Goal: Information Seeking & Learning: Learn about a topic

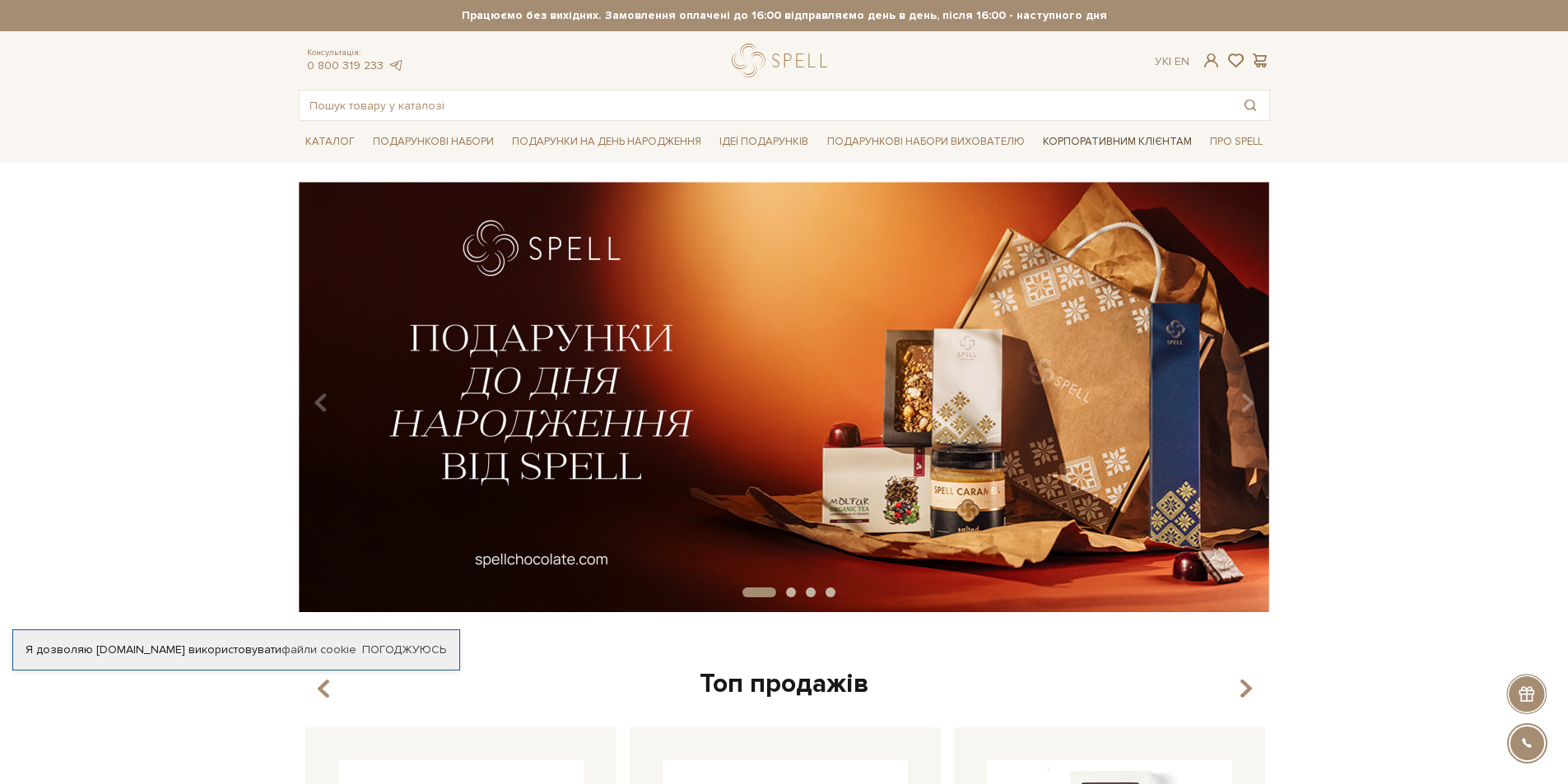
click at [1085, 144] on link "Корпоративним клієнтам" at bounding box center [1117, 141] width 162 height 28
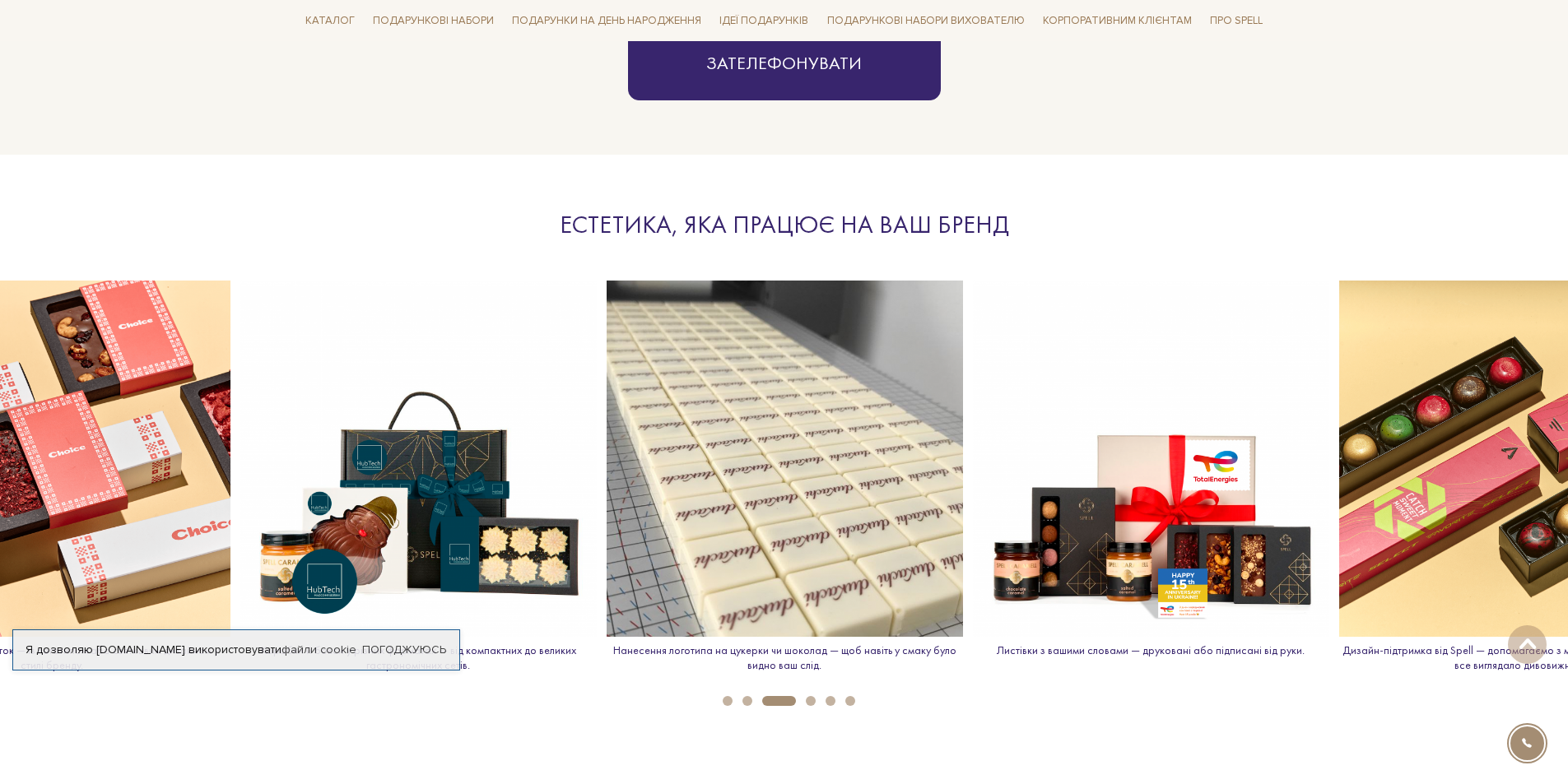
scroll to position [1728, 0]
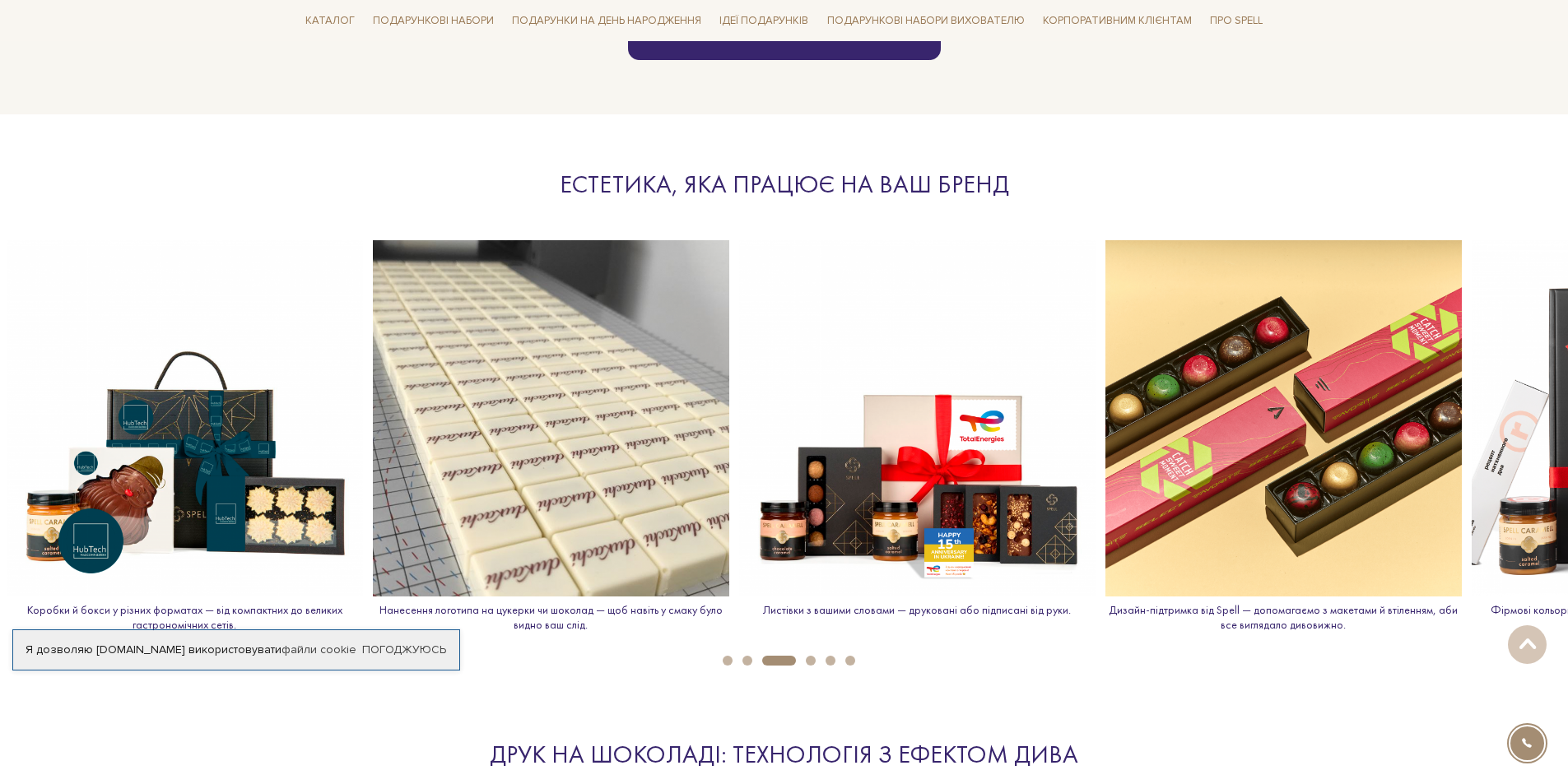
drag, startPoint x: 1153, startPoint y: 462, endPoint x: 706, endPoint y: 447, distance: 447.3
click at [739, 447] on img at bounding box center [916, 418] width 356 height 356
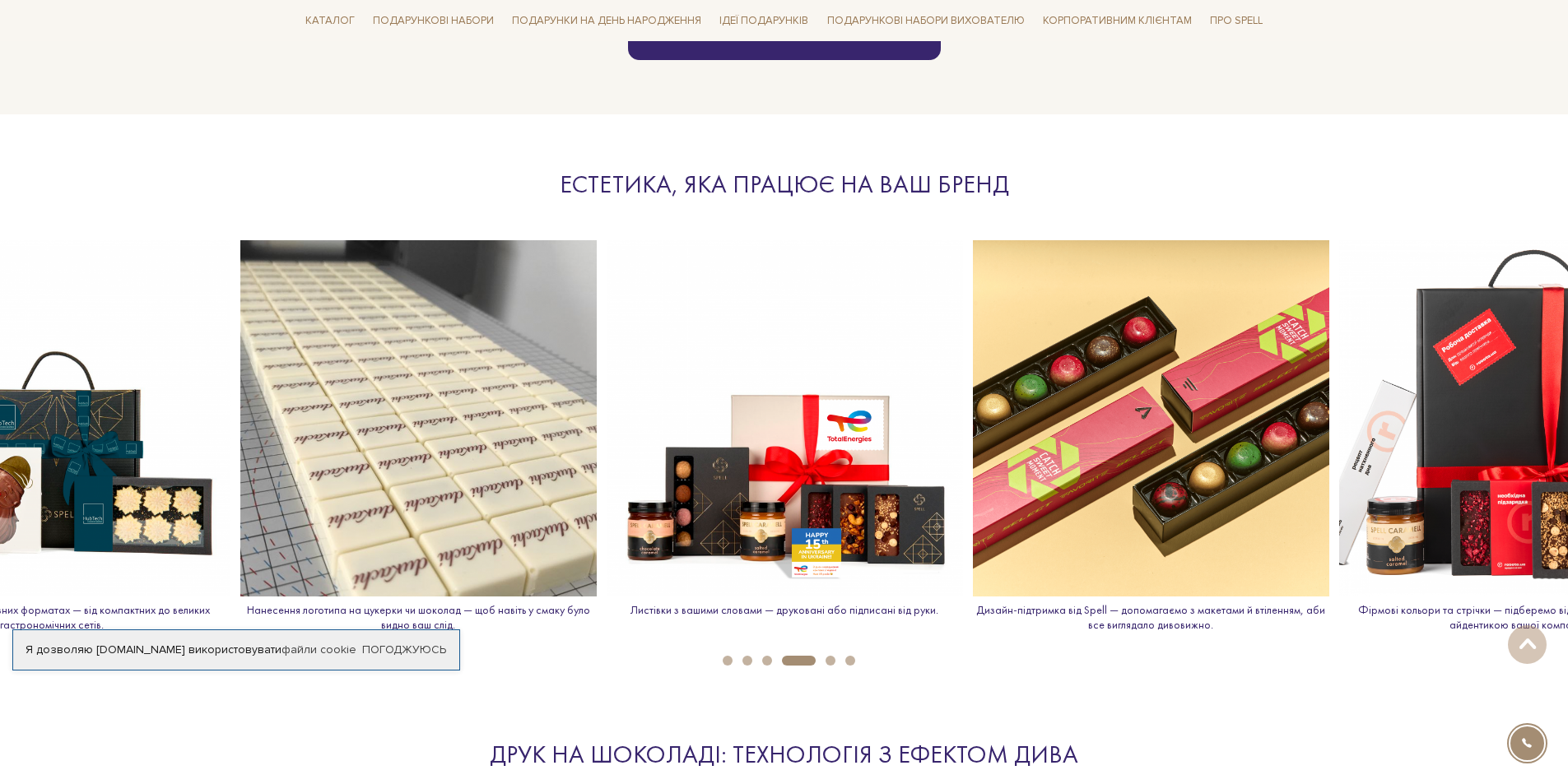
click at [1152, 455] on img at bounding box center [1151, 418] width 356 height 356
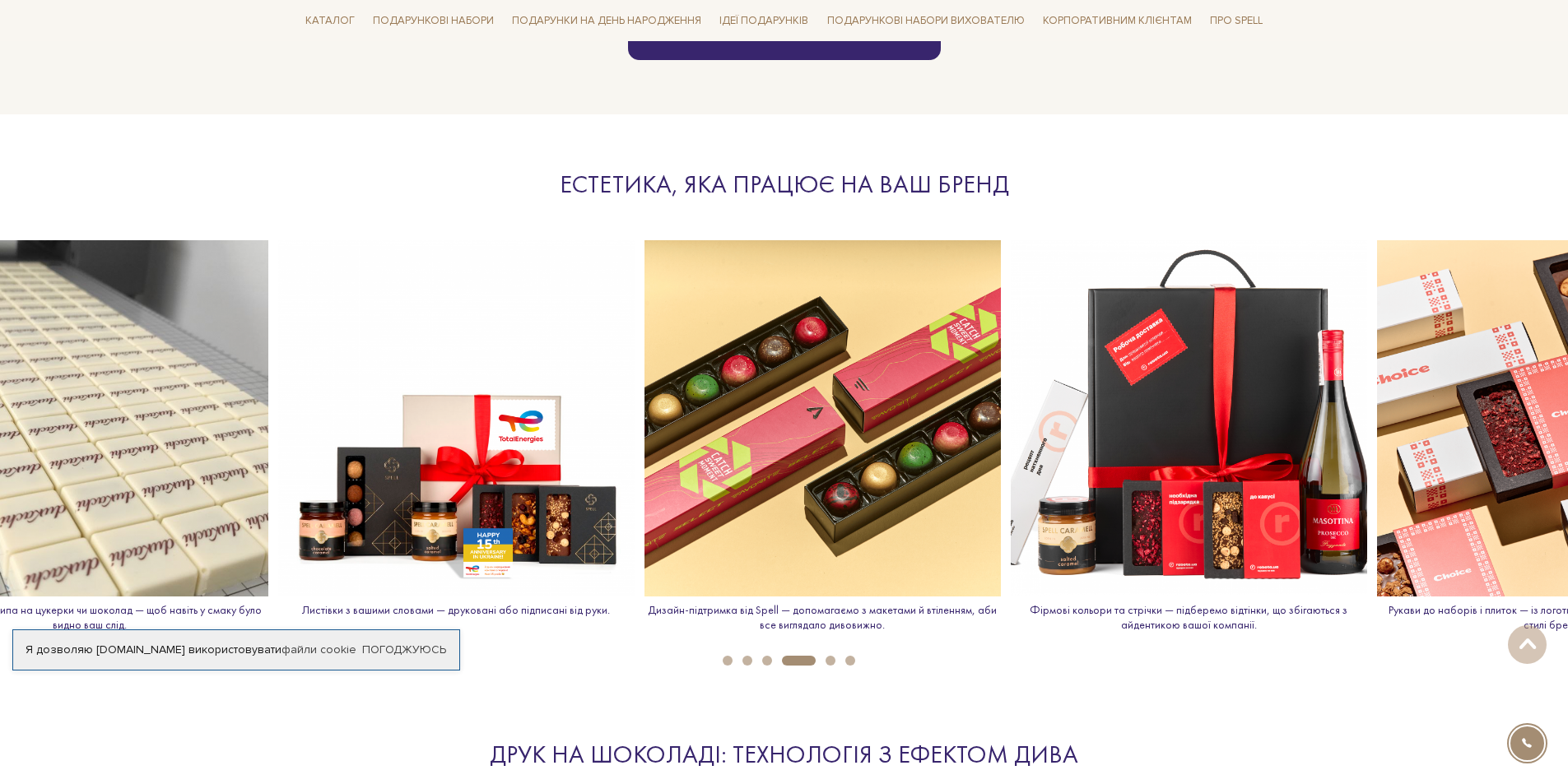
drag, startPoint x: 1113, startPoint y: 450, endPoint x: 780, endPoint y: 441, distance: 333.1
click at [780, 441] on img at bounding box center [822, 418] width 356 height 356
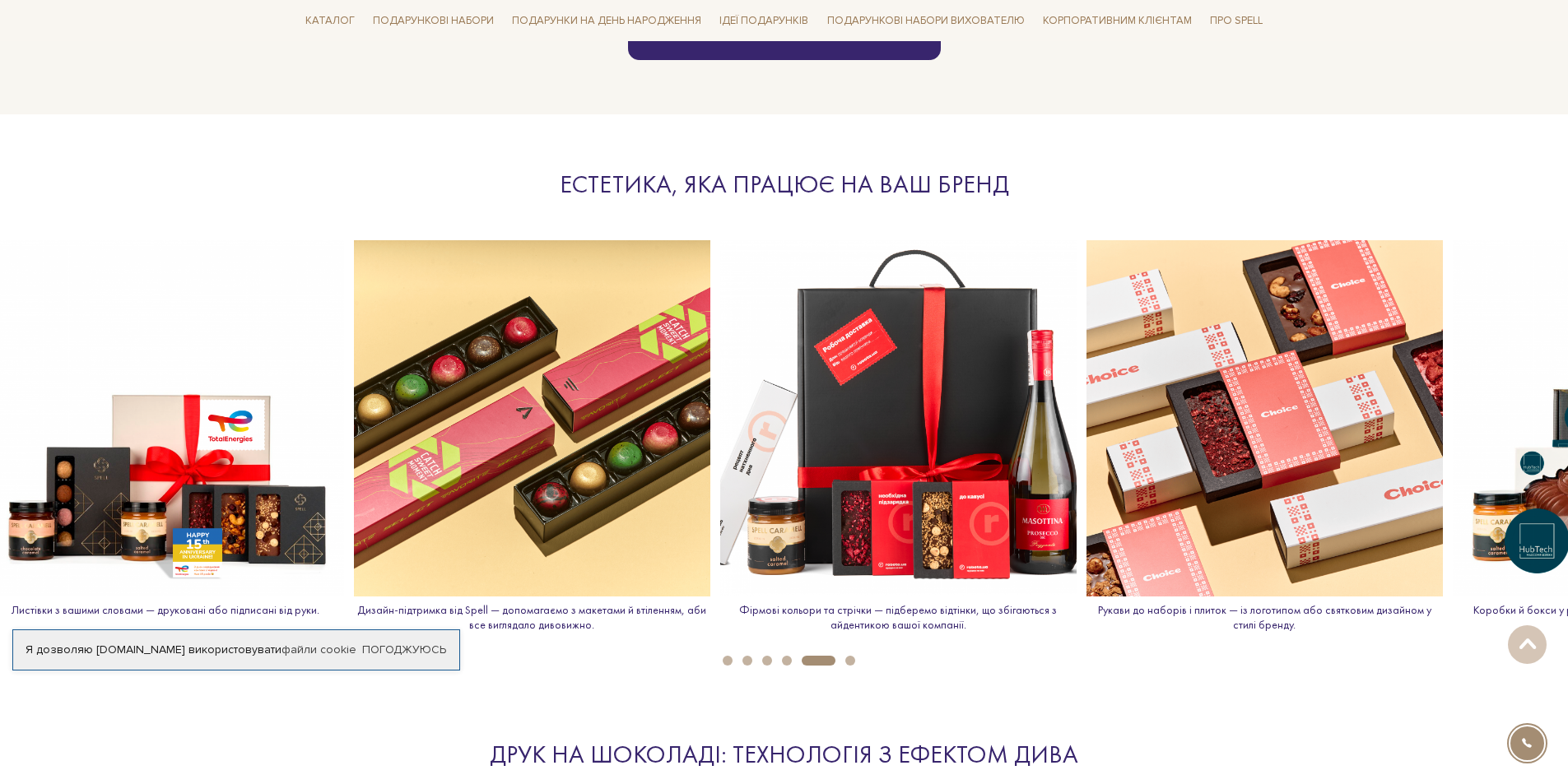
drag, startPoint x: 895, startPoint y: 430, endPoint x: 642, endPoint y: 420, distance: 253.2
click at [642, 420] on img at bounding box center [531, 418] width 356 height 356
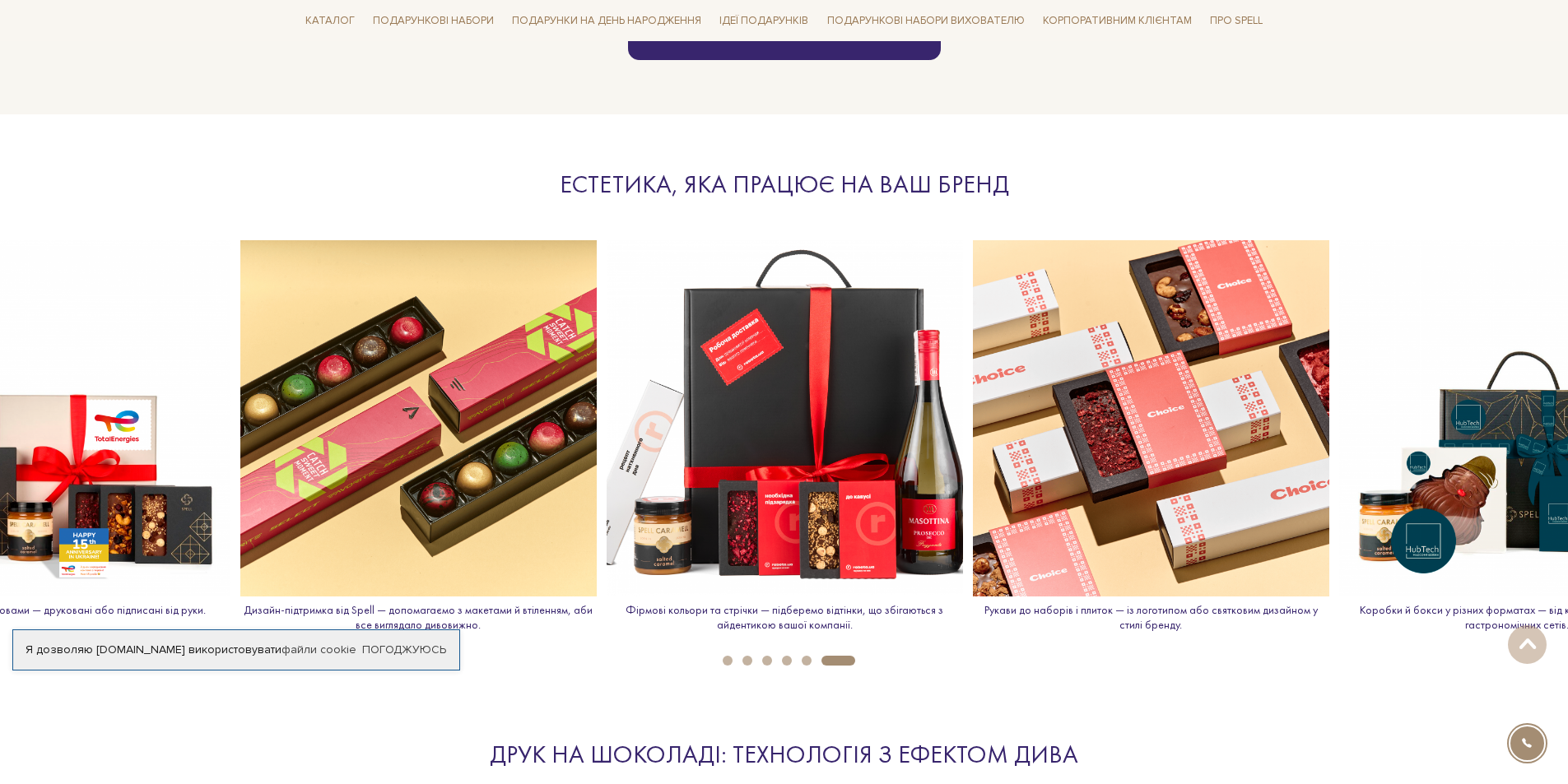
click at [813, 525] on img at bounding box center [784, 418] width 356 height 356
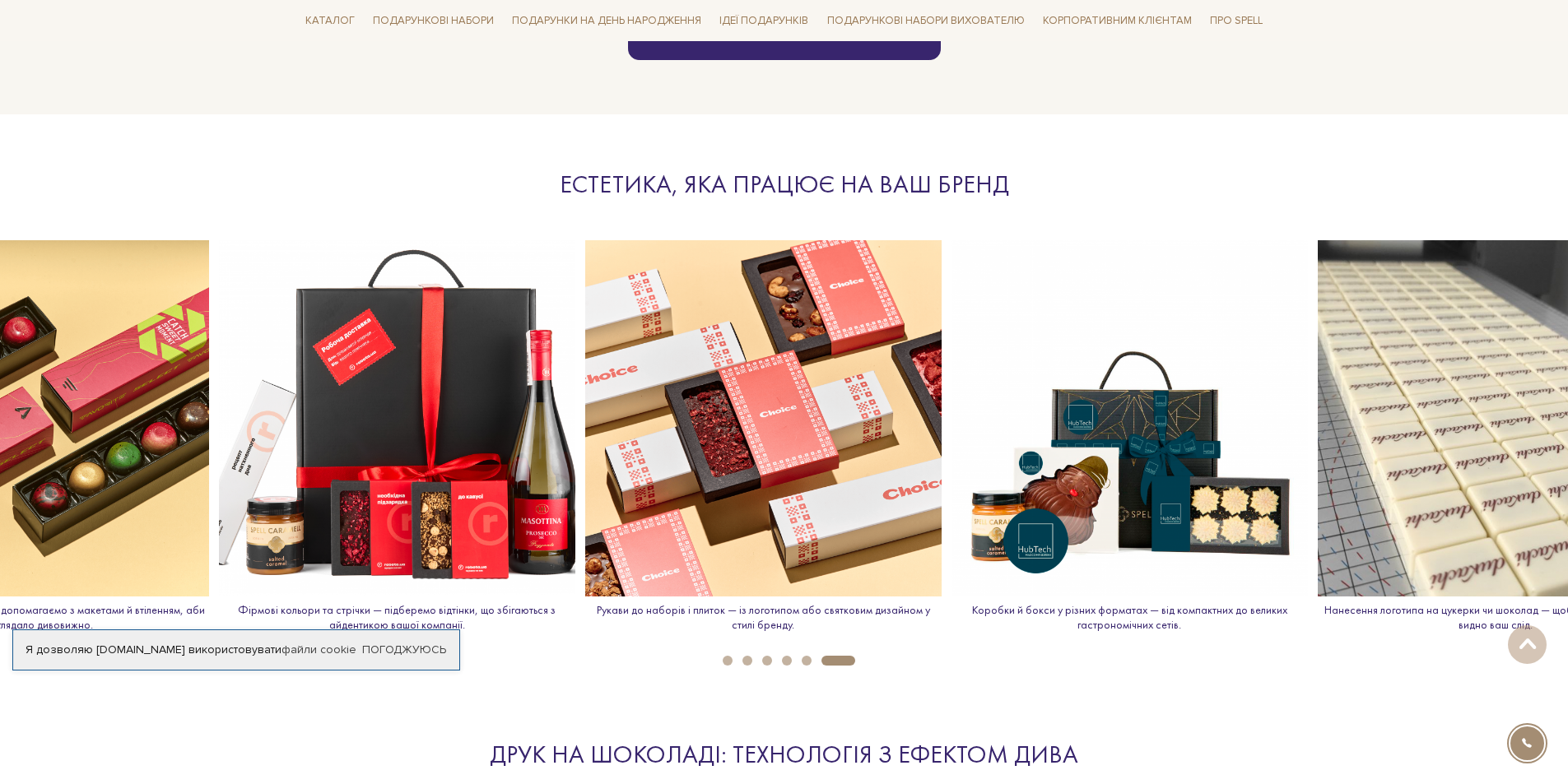
drag, startPoint x: 897, startPoint y: 475, endPoint x: 509, endPoint y: 445, distance: 389.2
click at [509, 445] on img at bounding box center [397, 418] width 356 height 356
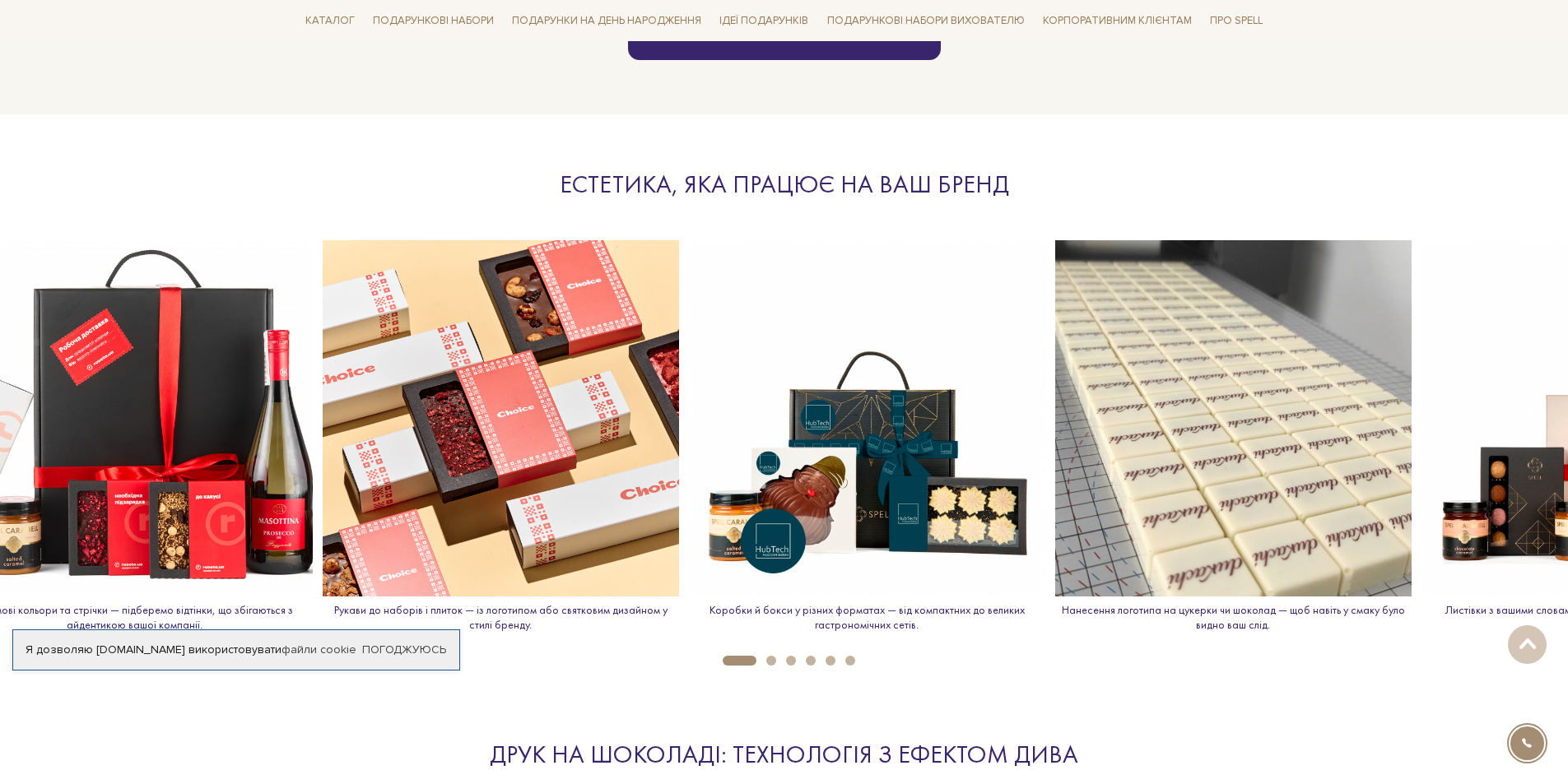
drag, startPoint x: 872, startPoint y: 405, endPoint x: 554, endPoint y: 390, distance: 318.4
click at [559, 391] on img at bounding box center [500, 418] width 356 height 356
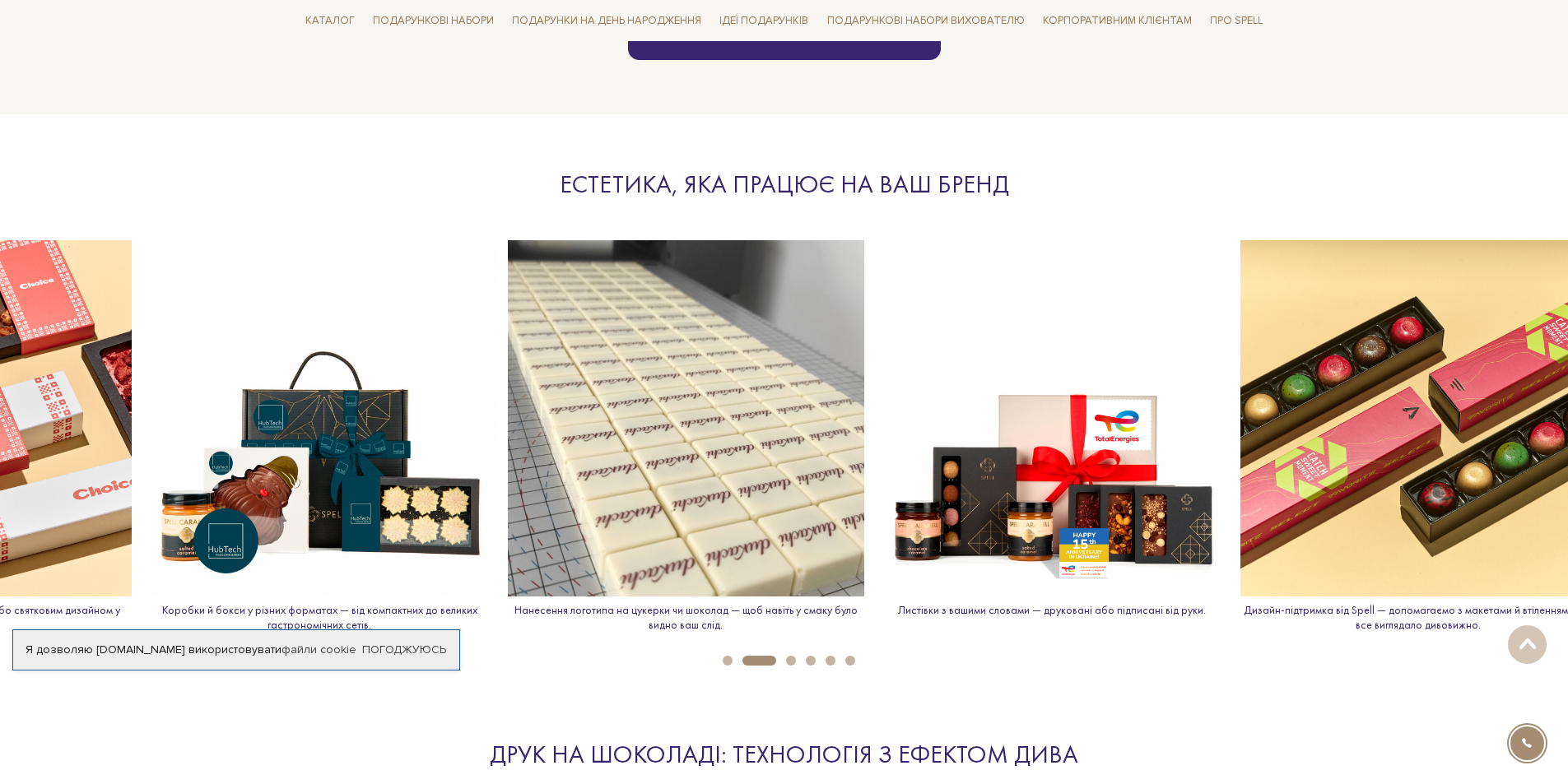
drag, startPoint x: 822, startPoint y: 370, endPoint x: 318, endPoint y: 342, distance: 504.8
click at [319, 342] on img at bounding box center [320, 418] width 356 height 356
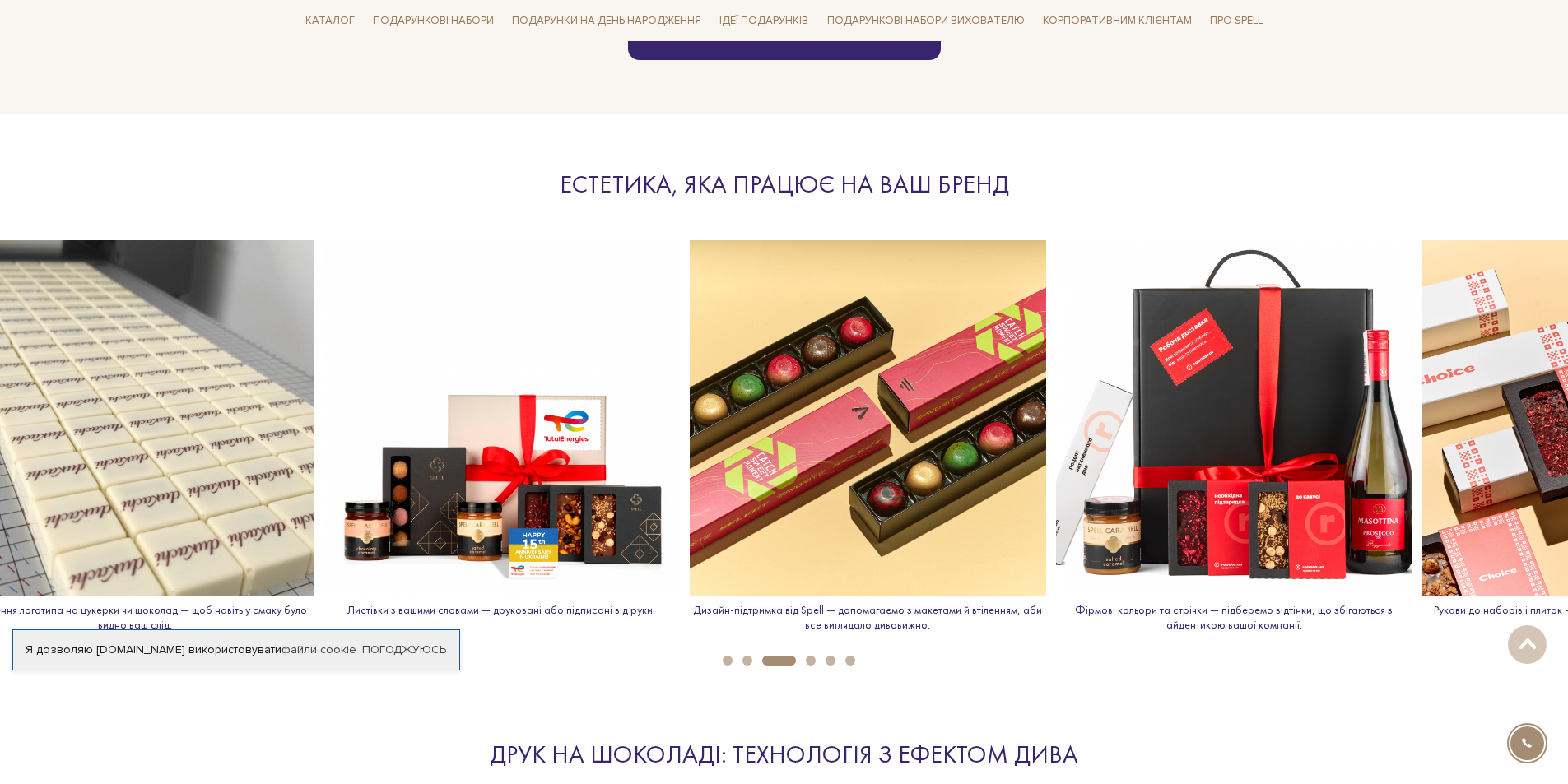
drag, startPoint x: 998, startPoint y: 378, endPoint x: 120, endPoint y: 339, distance: 878.9
click at [323, 342] on img at bounding box center [501, 418] width 356 height 356
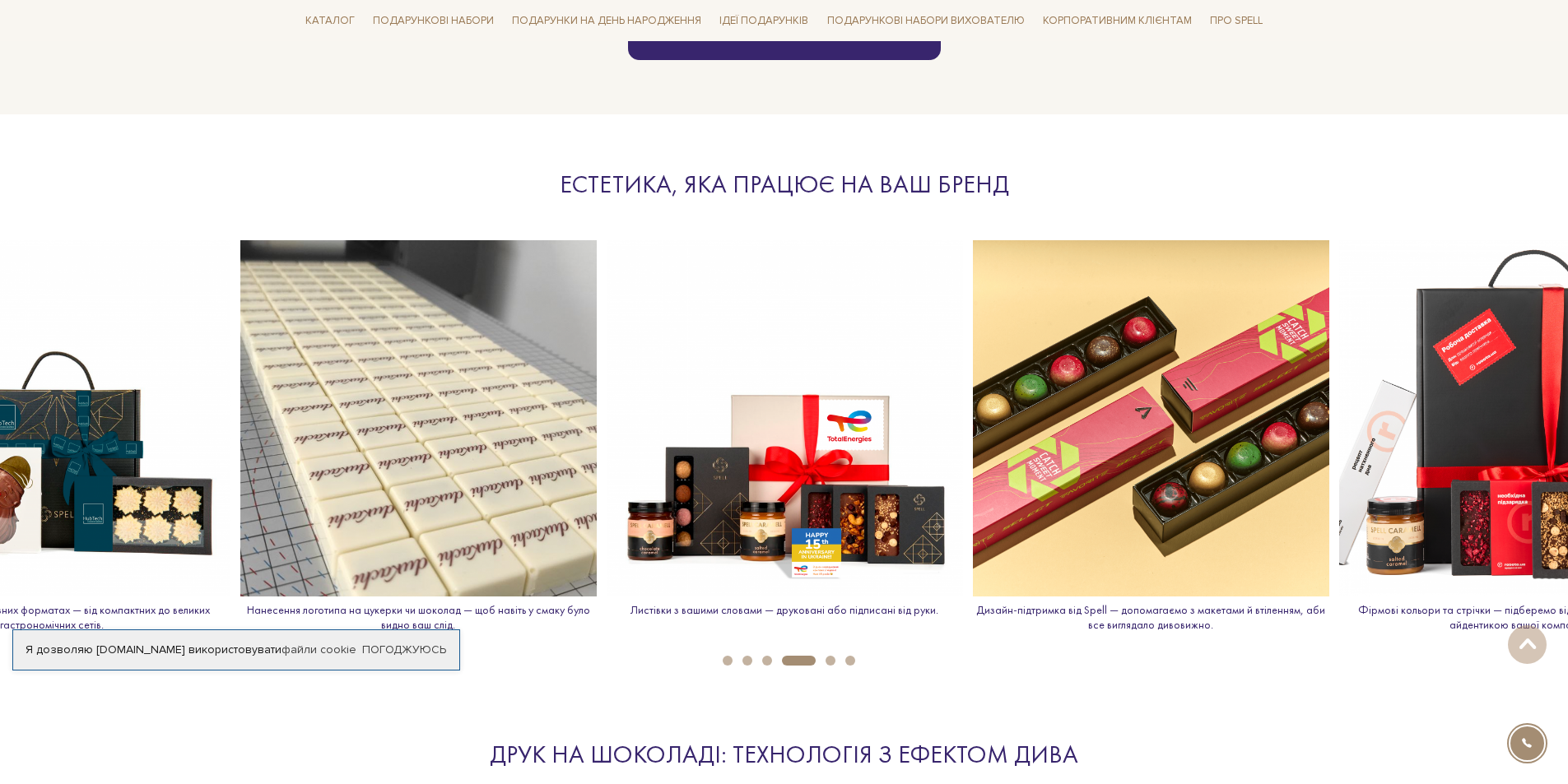
drag, startPoint x: 936, startPoint y: 371, endPoint x: 479, endPoint y: 352, distance: 457.4
click at [607, 353] on img at bounding box center [784, 418] width 356 height 356
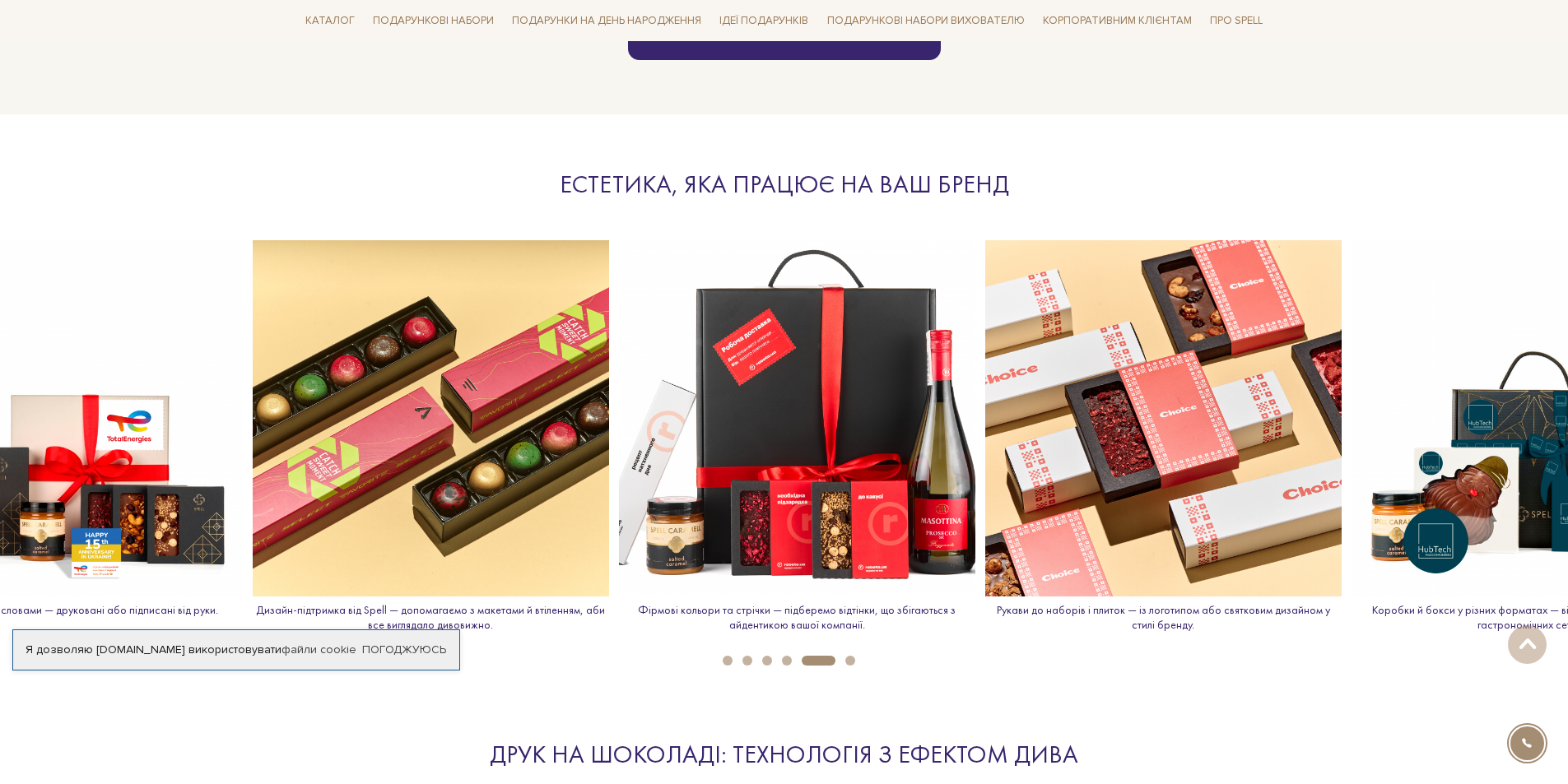
drag, startPoint x: 1118, startPoint y: 351, endPoint x: 777, endPoint y: 342, distance: 341.1
click at [777, 342] on img at bounding box center [797, 418] width 356 height 356
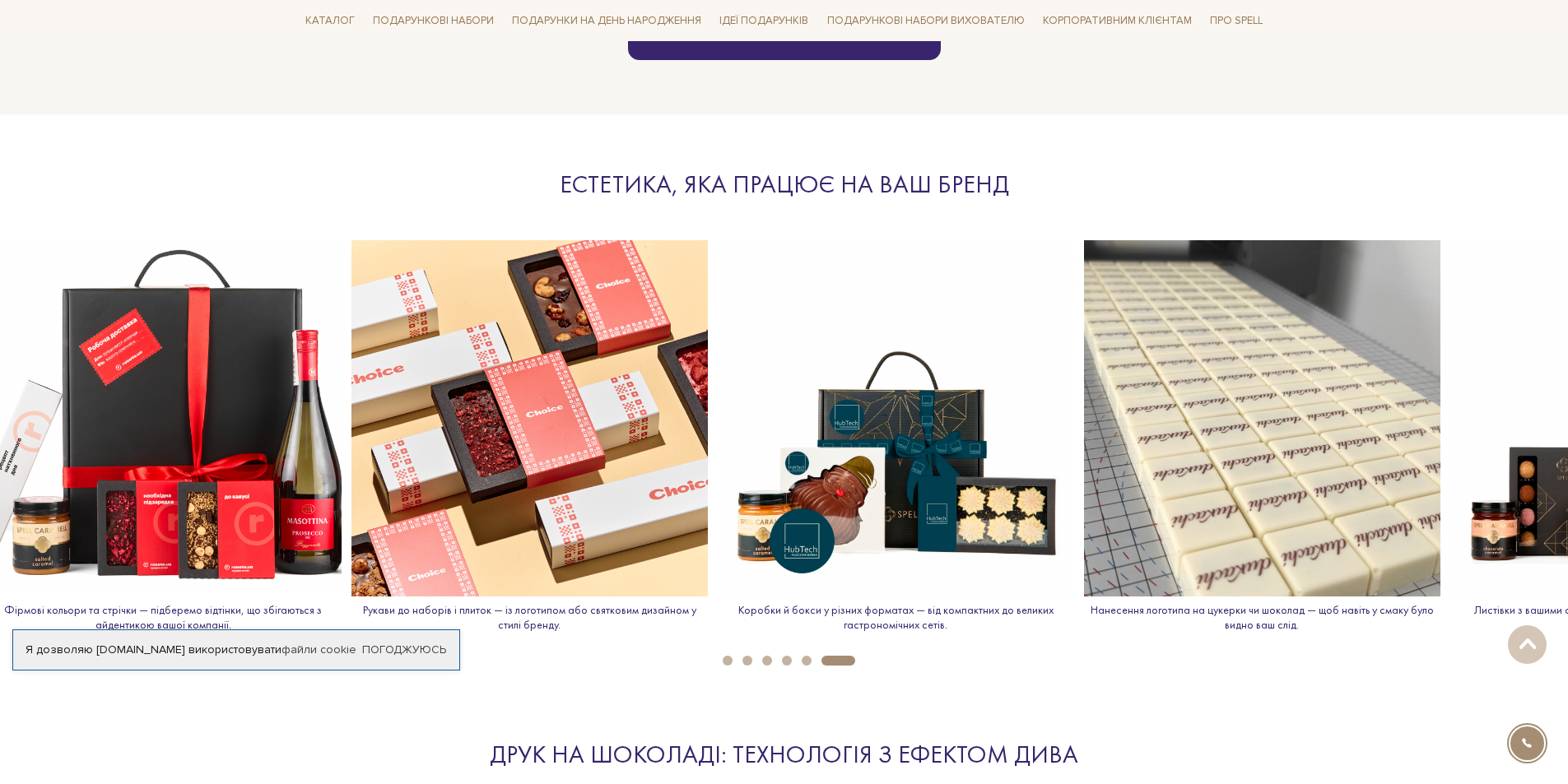
drag, startPoint x: 1093, startPoint y: 362, endPoint x: 363, endPoint y: 323, distance: 731.0
click at [363, 323] on img at bounding box center [530, 418] width 356 height 356
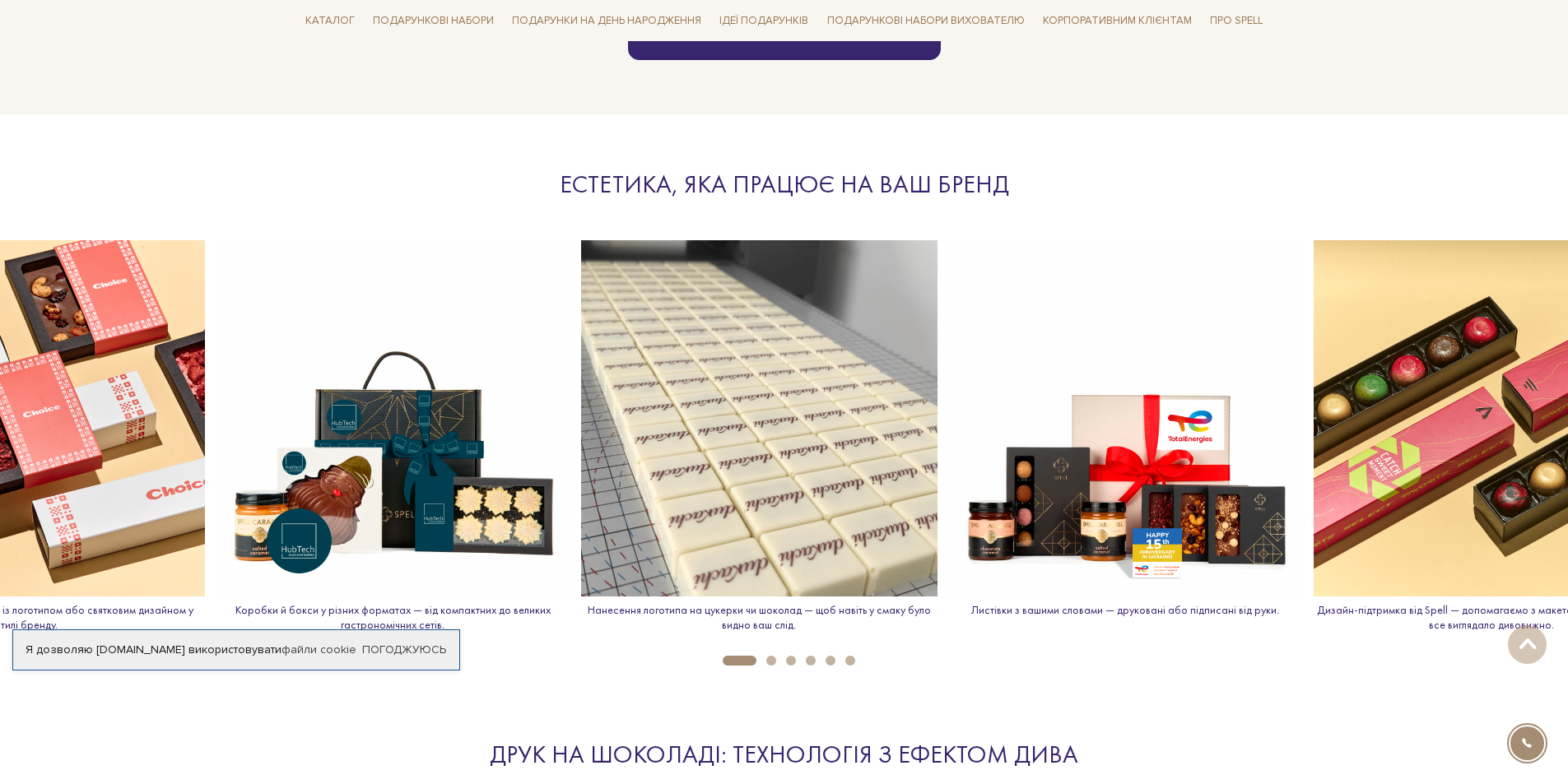
drag, startPoint x: 1130, startPoint y: 369, endPoint x: 376, endPoint y: 327, distance: 755.2
click at [376, 327] on img at bounding box center [392, 418] width 356 height 356
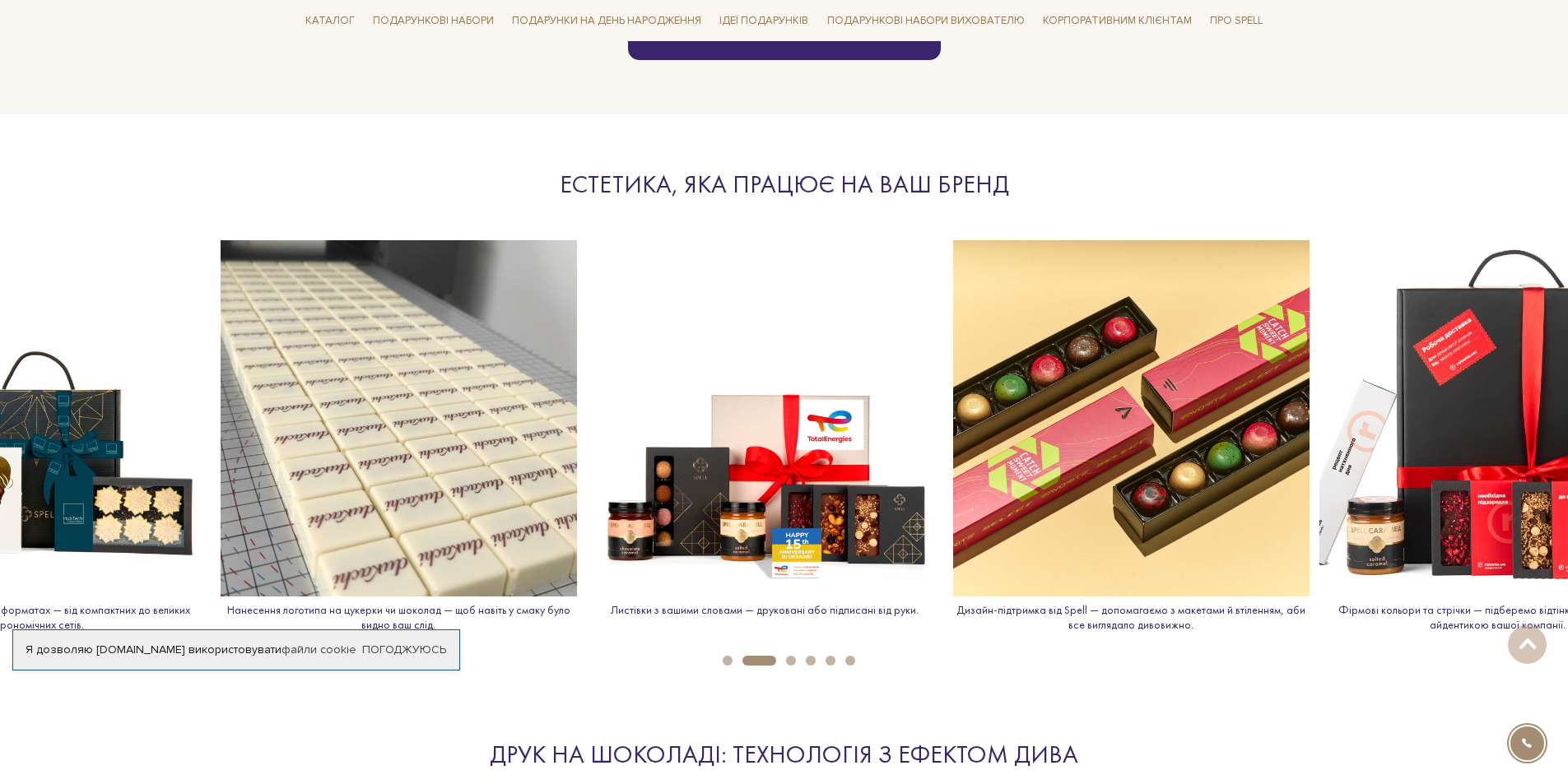
drag, startPoint x: 839, startPoint y: 373, endPoint x: 84, endPoint y: 317, distance: 757.1
click at [84, 317] on img at bounding box center [32, 418] width 356 height 356
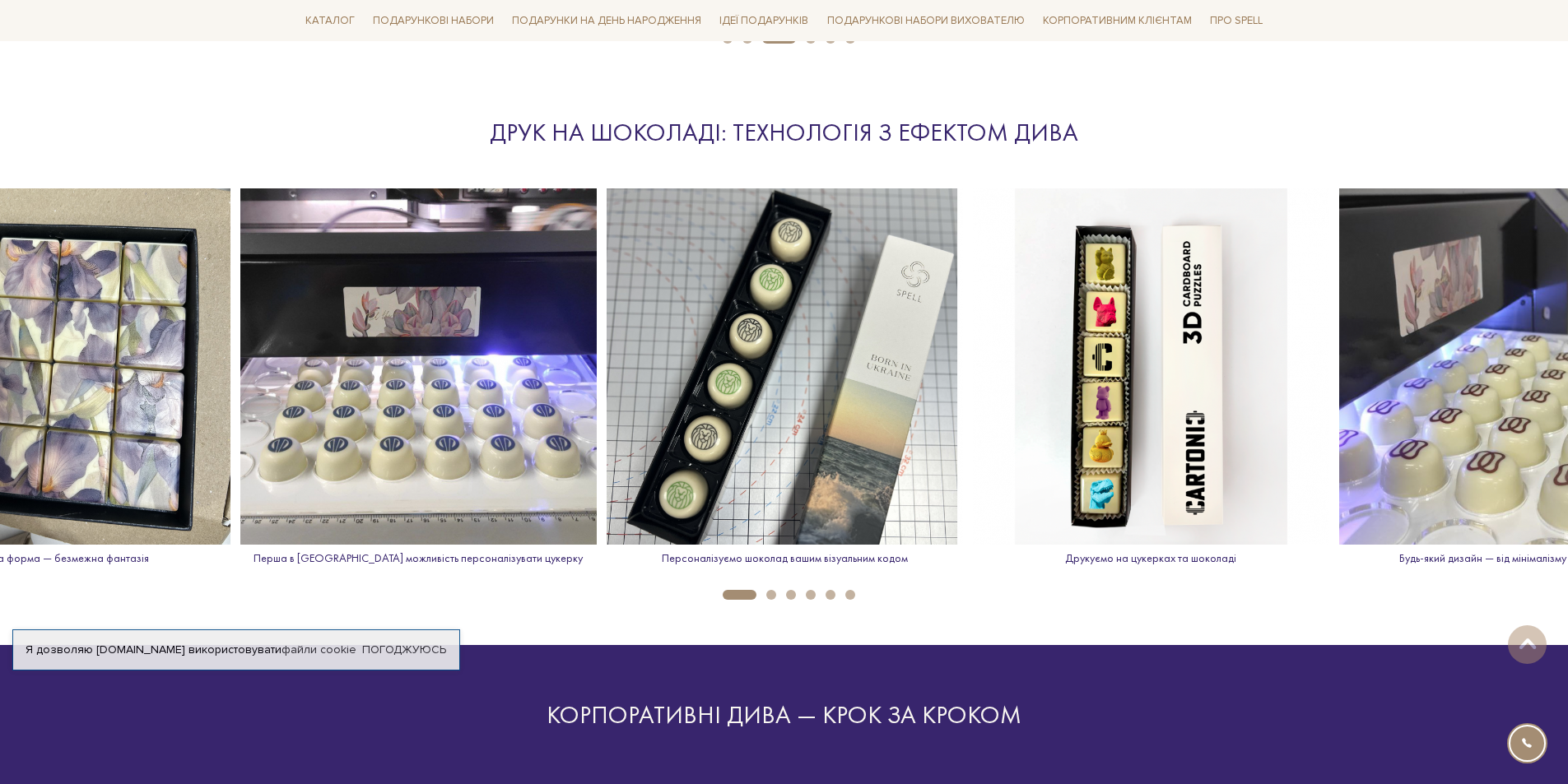
scroll to position [2303, 0]
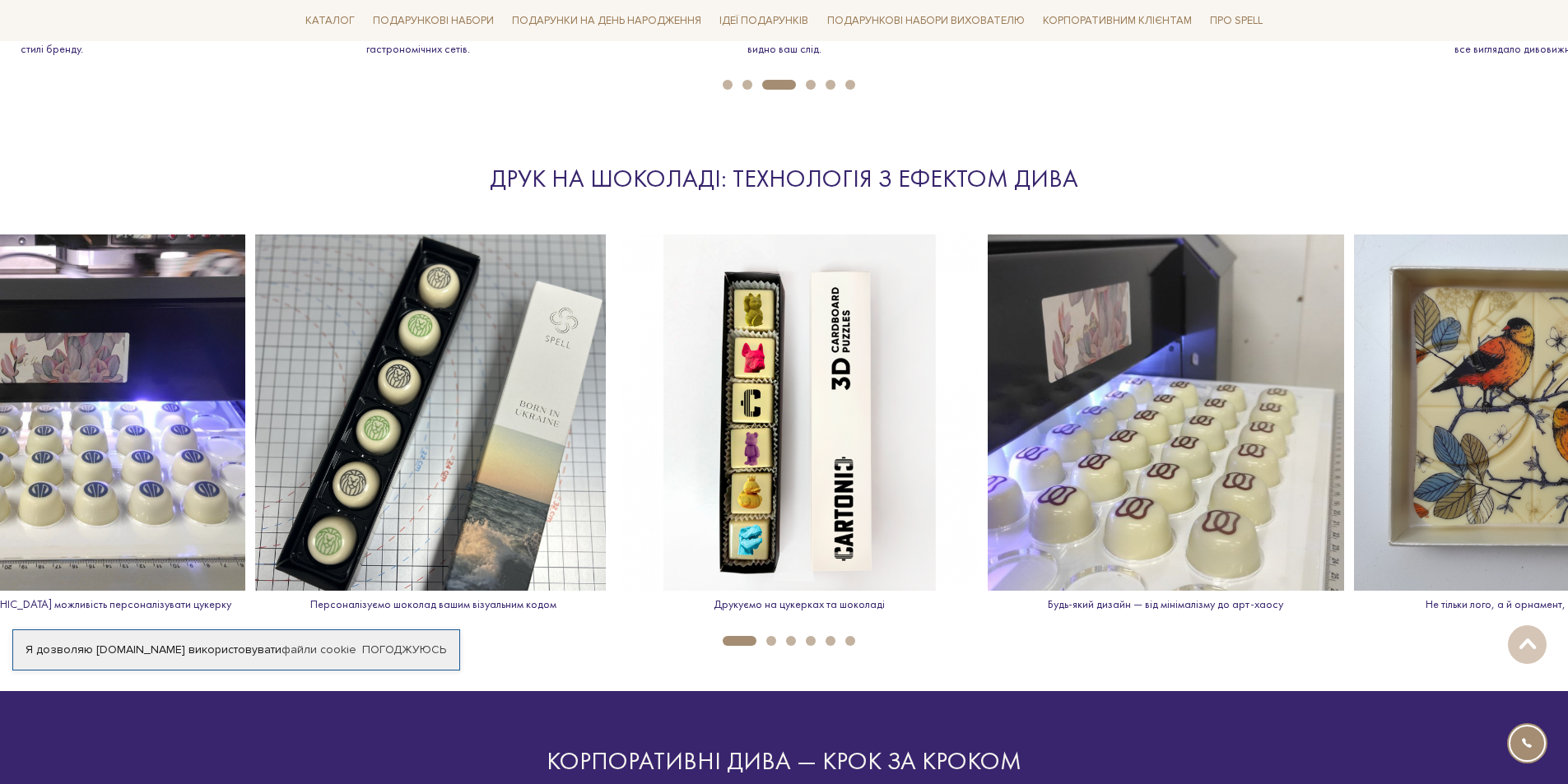
drag, startPoint x: 781, startPoint y: 370, endPoint x: 99, endPoint y: 330, distance: 683.2
click at [255, 330] on img at bounding box center [433, 412] width 356 height 356
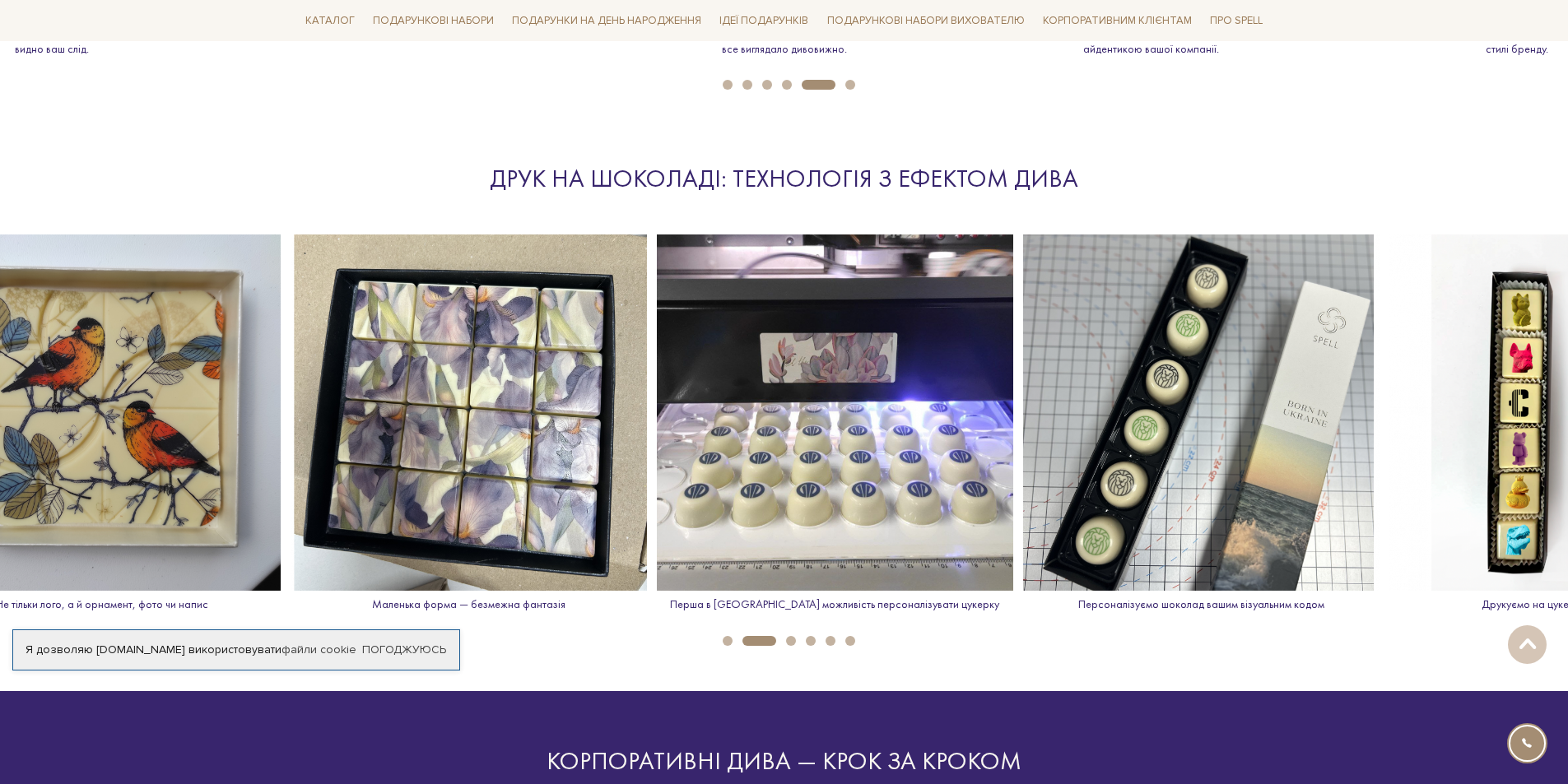
drag, startPoint x: 1472, startPoint y: 367, endPoint x: 25, endPoint y: 308, distance: 1448.2
click at [25, 308] on img at bounding box center [102, 412] width 356 height 356
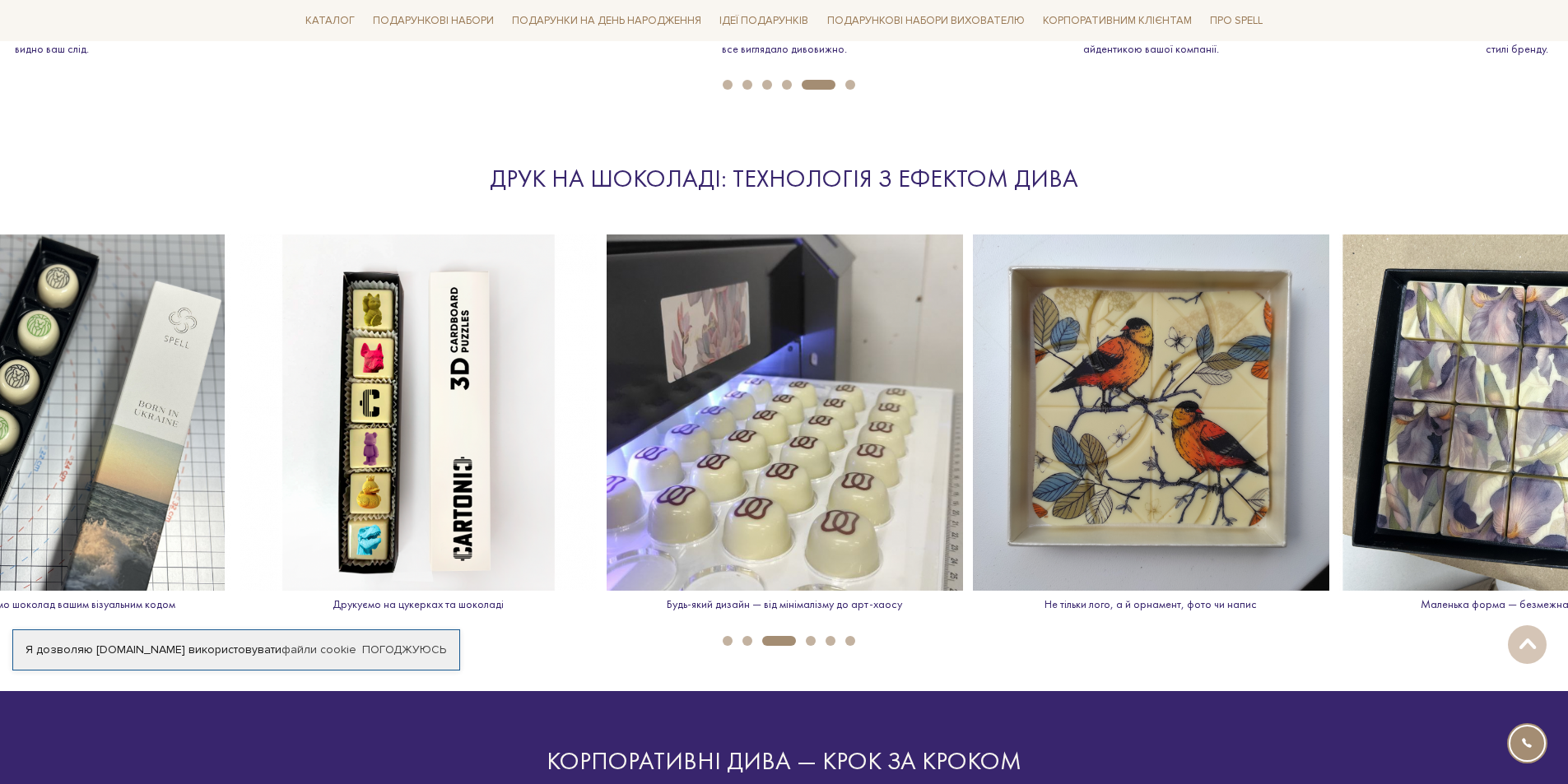
drag, startPoint x: 417, startPoint y: 328, endPoint x: 936, endPoint y: 366, distance: 520.4
click at [597, 363] on img at bounding box center [418, 412] width 356 height 356
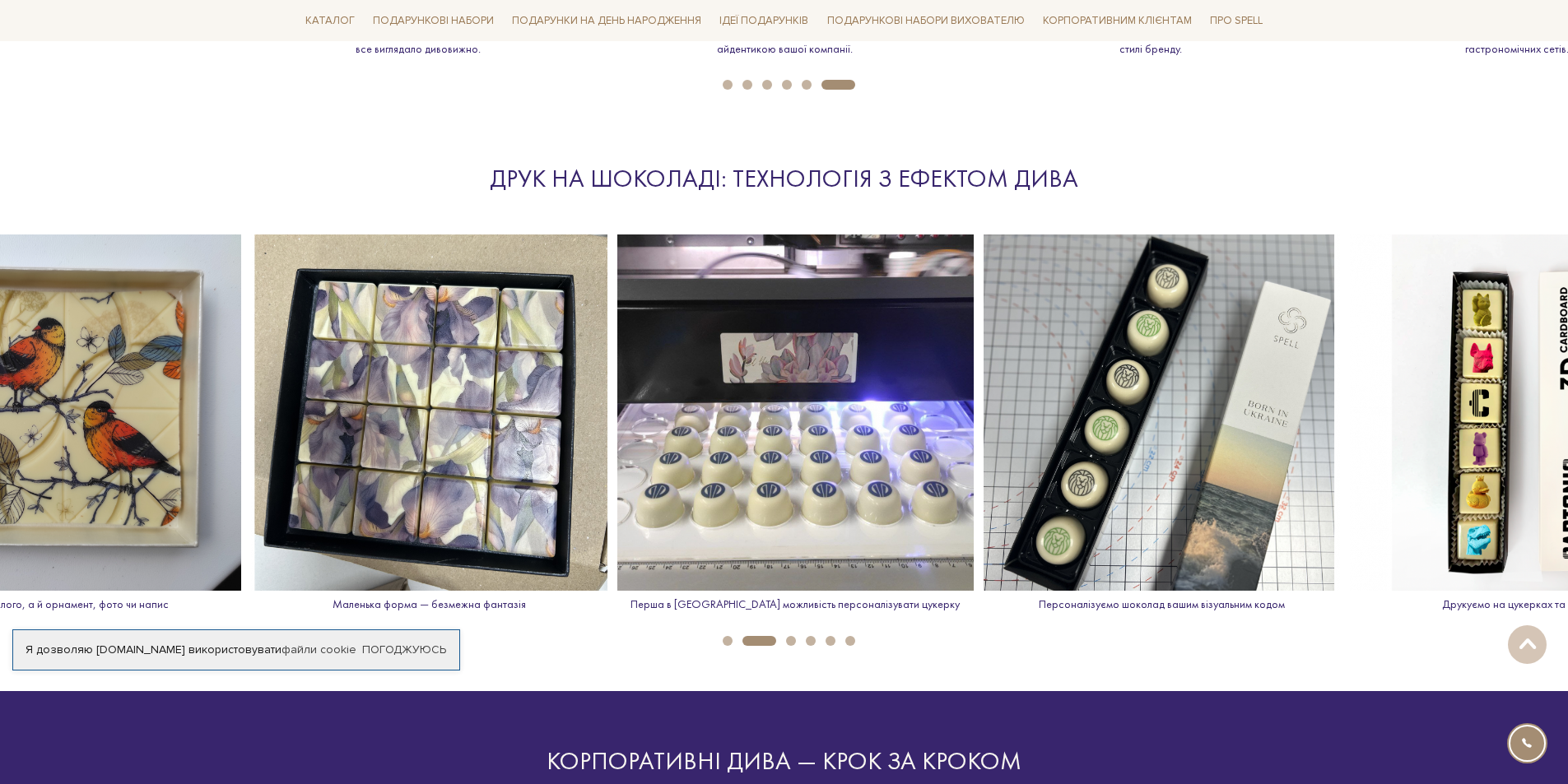
drag, startPoint x: 368, startPoint y: 343, endPoint x: 1138, endPoint y: 356, distance: 770.1
click at [1138, 356] on img at bounding box center [1161, 412] width 356 height 356
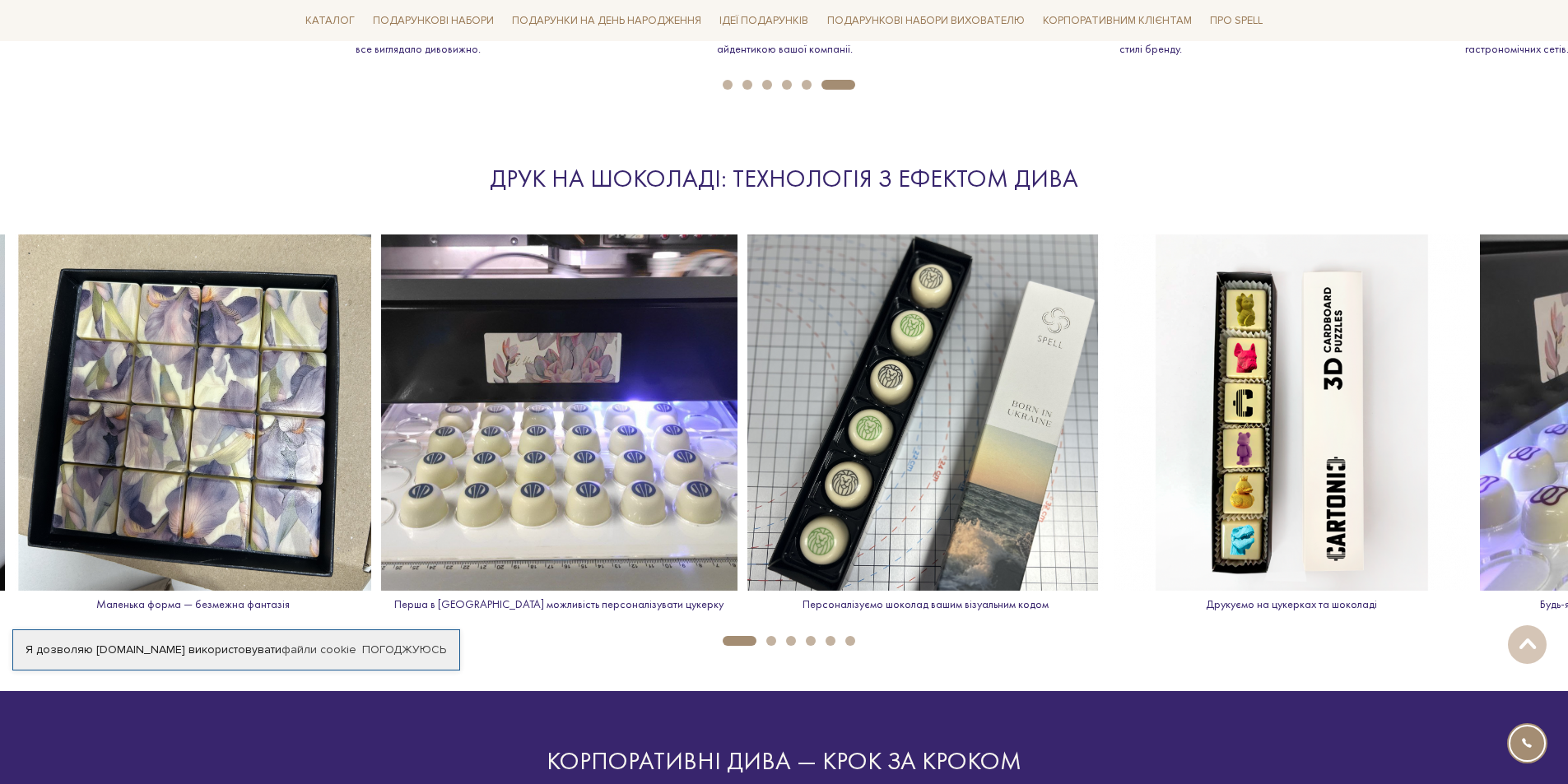
drag, startPoint x: 345, startPoint y: 320, endPoint x: 1085, endPoint y: 346, distance: 740.5
click at [738, 343] on img at bounding box center [559, 412] width 356 height 356
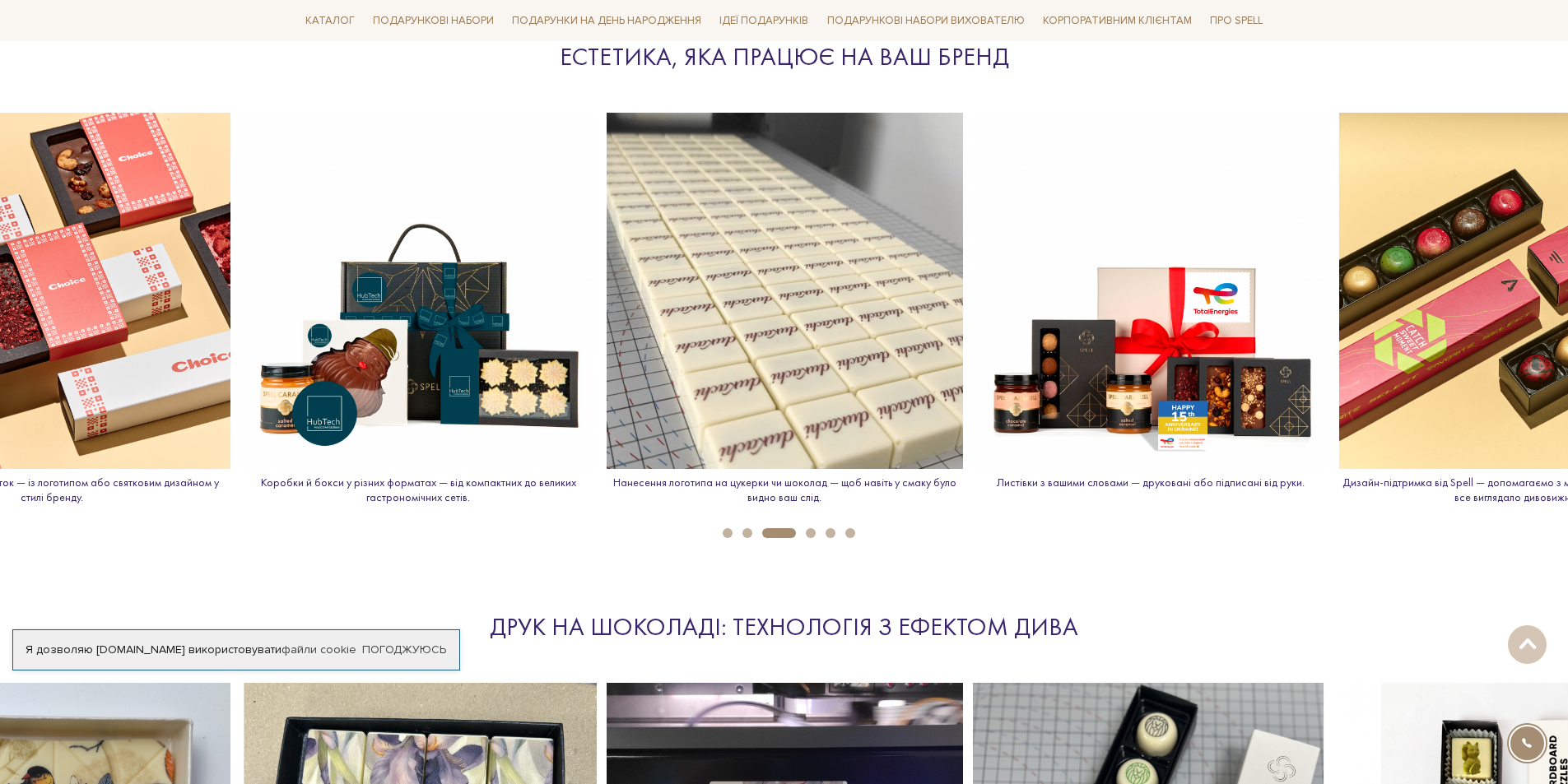
scroll to position [1892, 0]
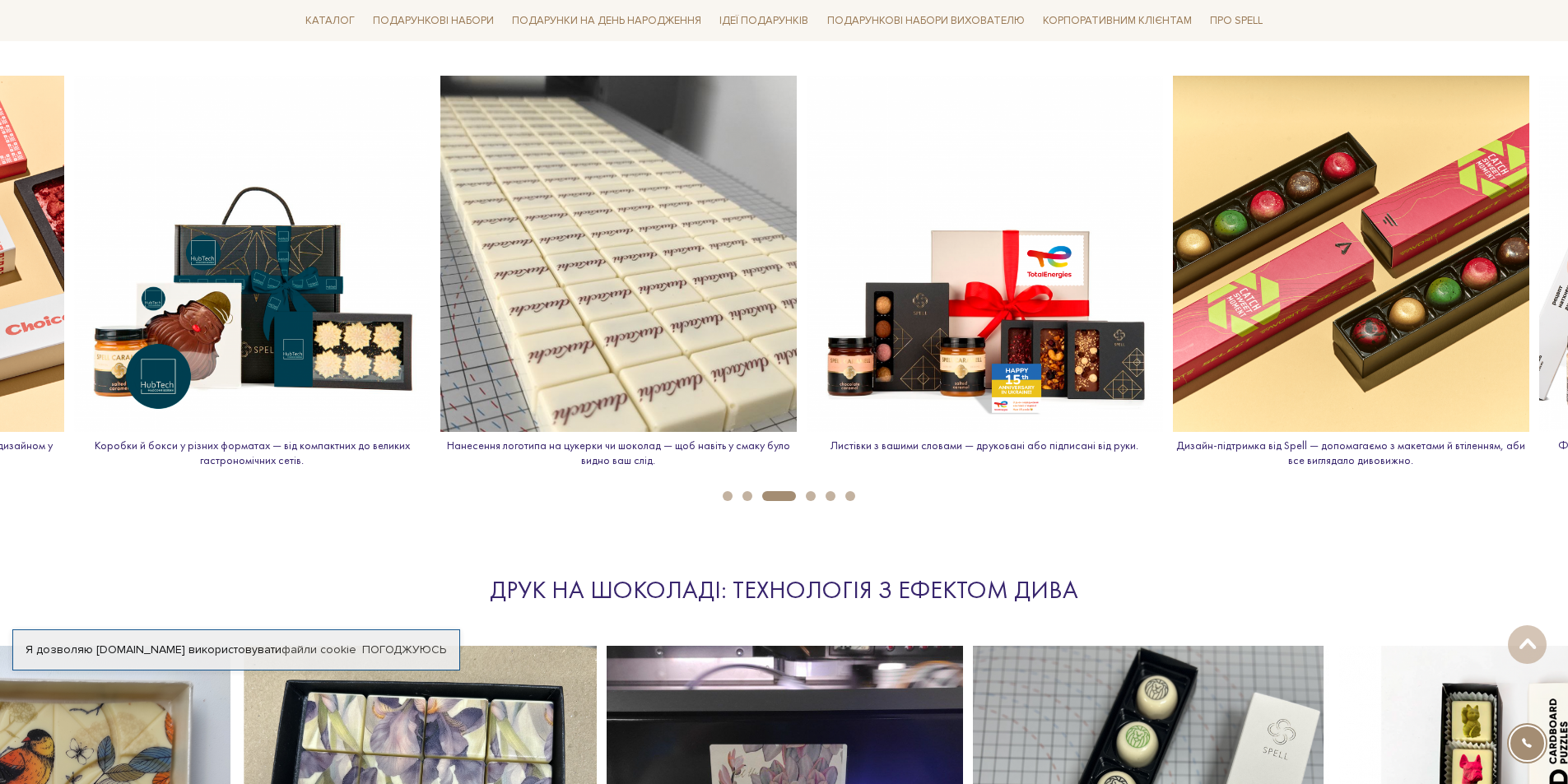
drag, startPoint x: 870, startPoint y: 193, endPoint x: 252, endPoint y: 167, distance: 618.5
click at [441, 167] on img at bounding box center [618, 253] width 356 height 356
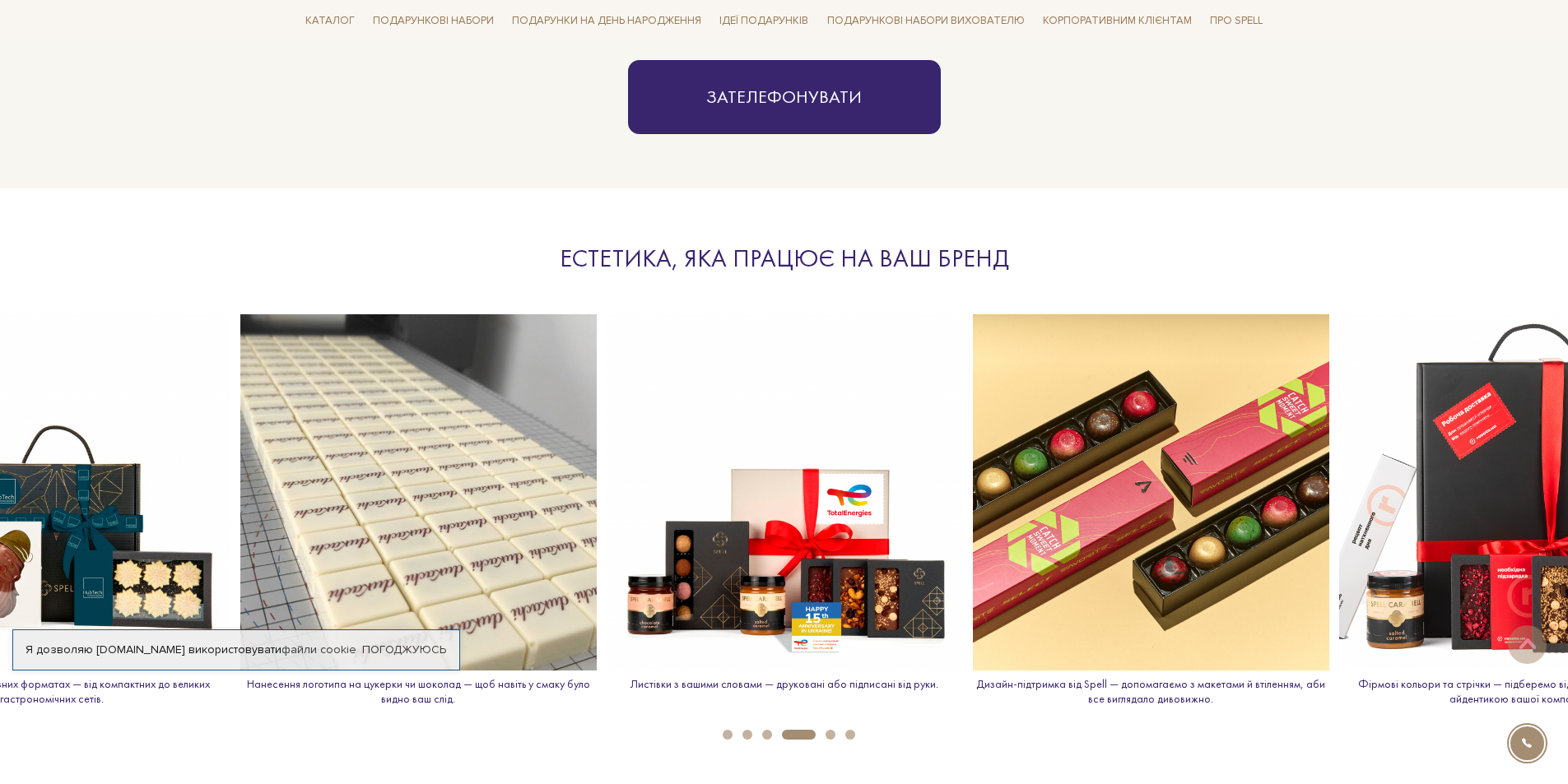
scroll to position [1645, 0]
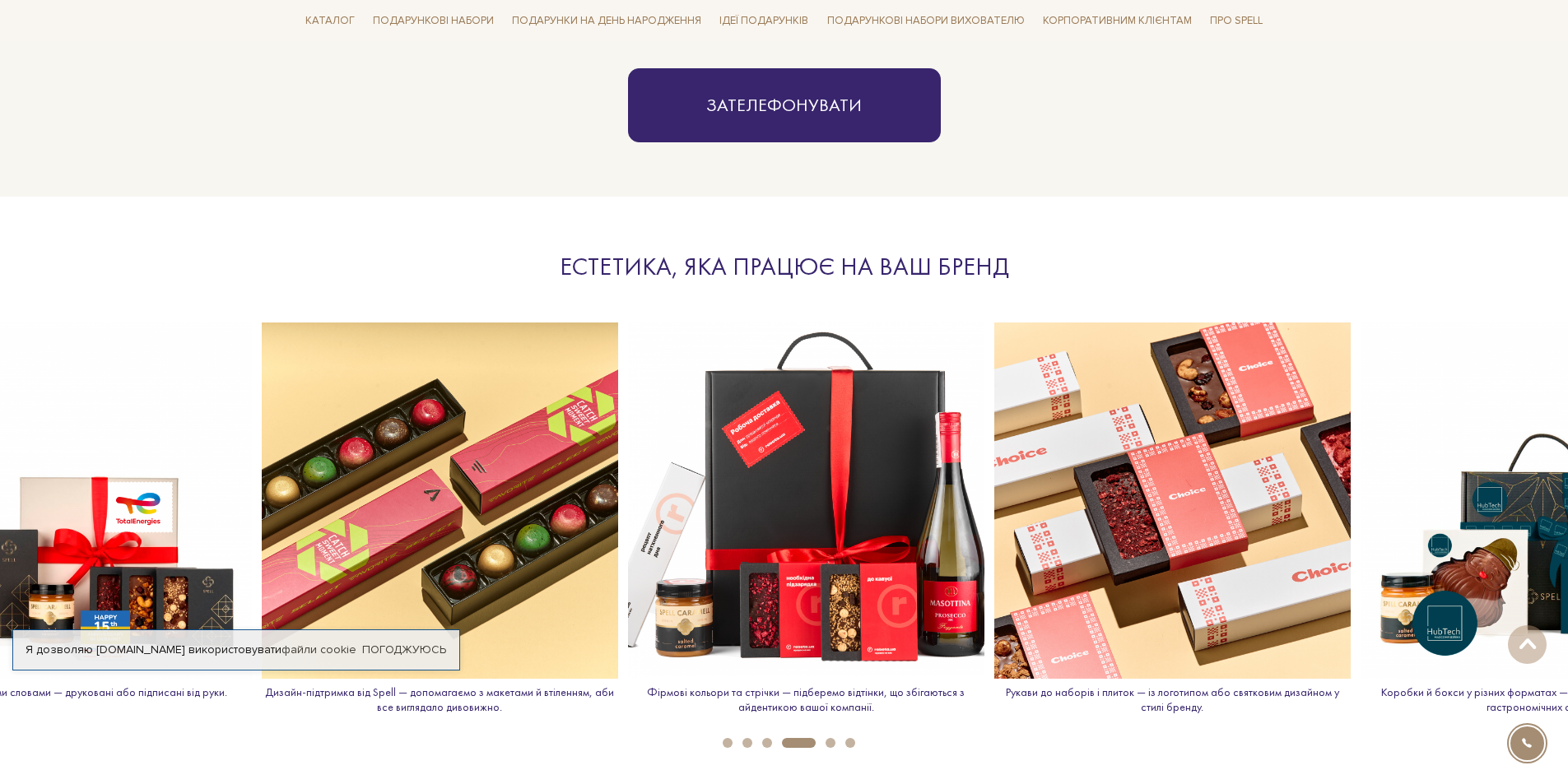
drag, startPoint x: 1472, startPoint y: 415, endPoint x: 301, endPoint y: 395, distance: 1171.2
click at [628, 396] on img at bounding box center [806, 500] width 356 height 356
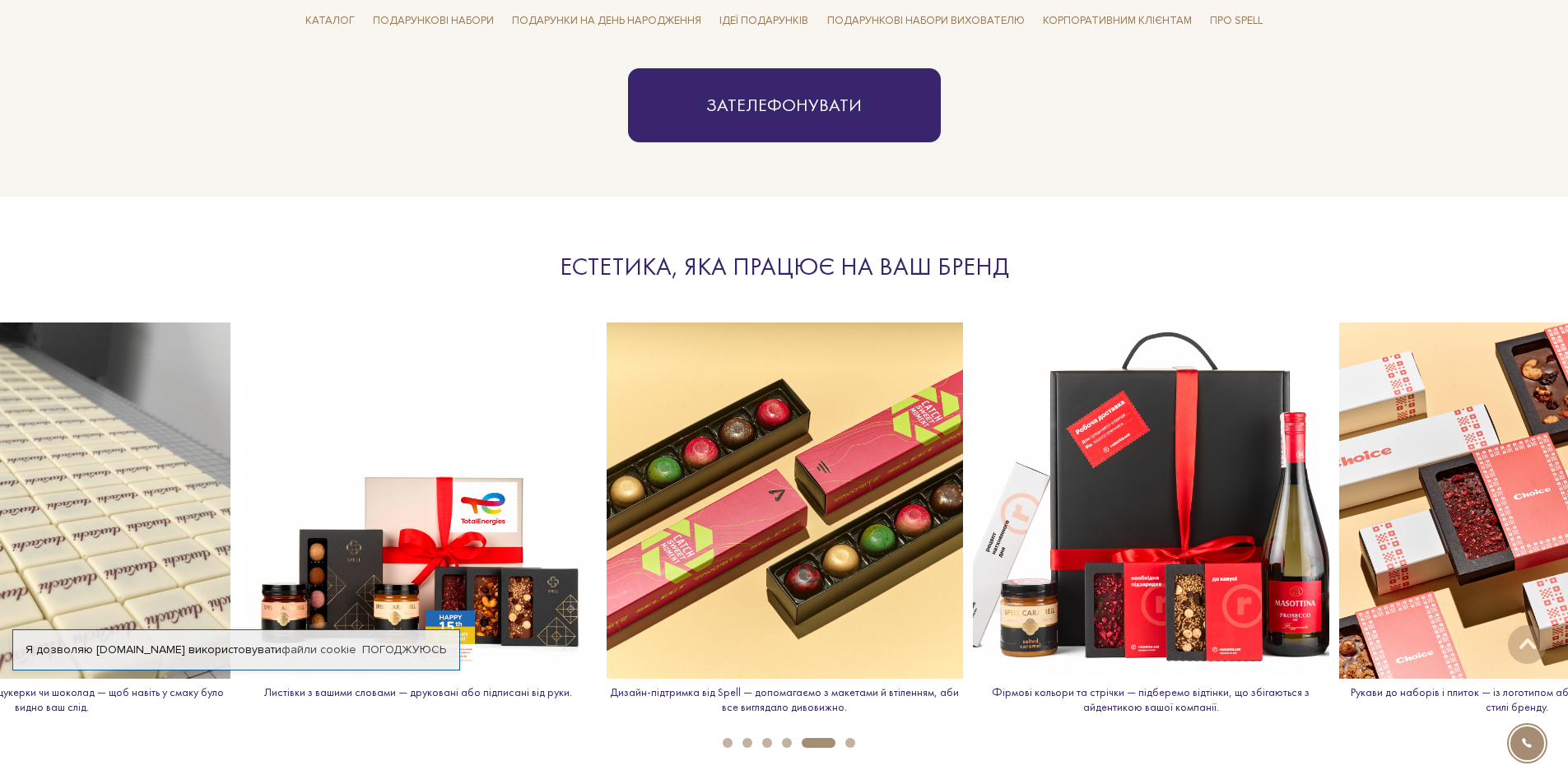
click at [1064, 582] on img at bounding box center [1151, 500] width 356 height 356
click at [1114, 692] on p "Фірмові кольори та стрічки — підберемо відтінки, що збігаються з айдентикою ваш…" at bounding box center [1151, 700] width 356 height 29
click at [1119, 592] on img at bounding box center [1151, 500] width 356 height 356
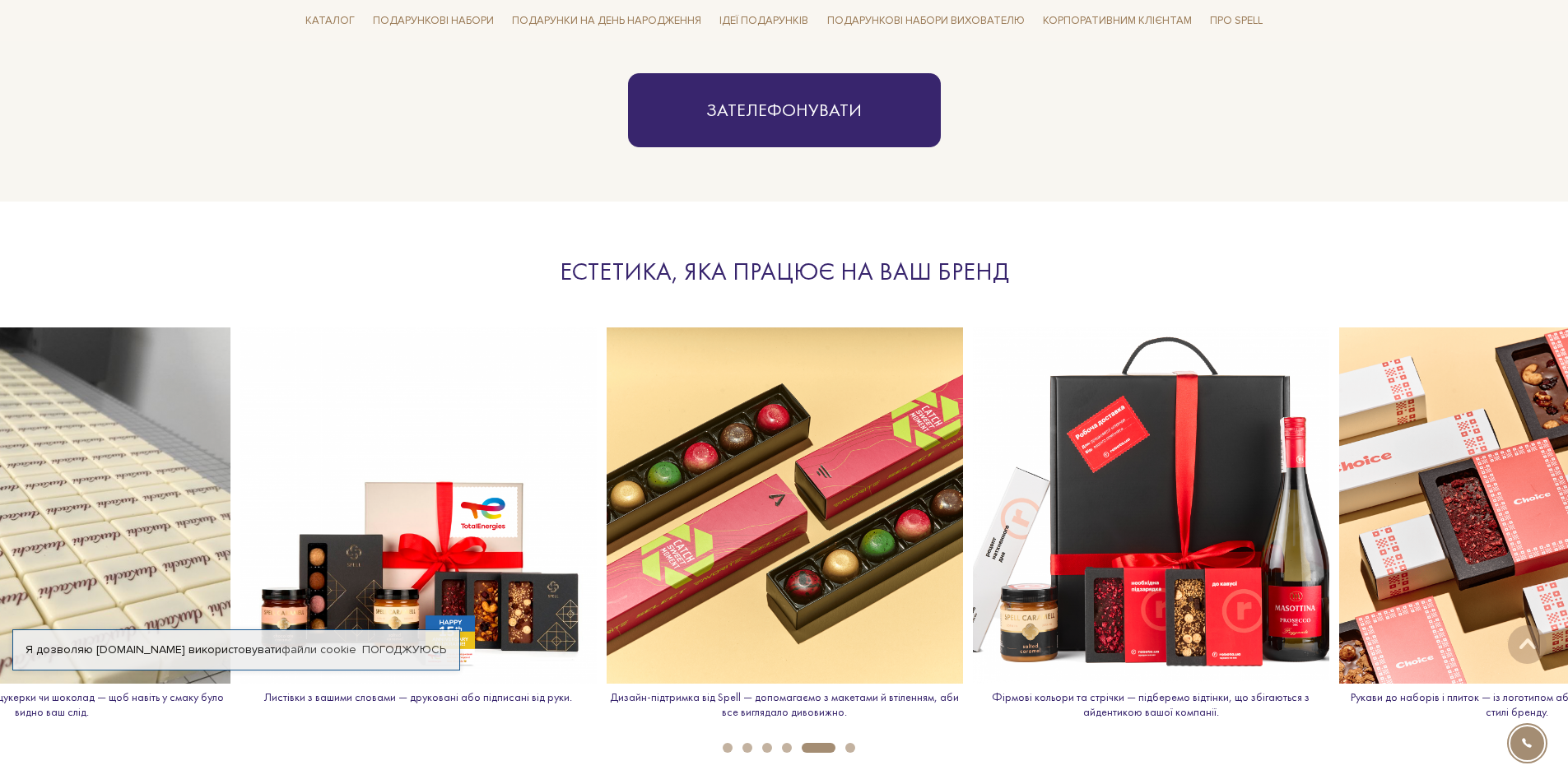
scroll to position [1606, 0]
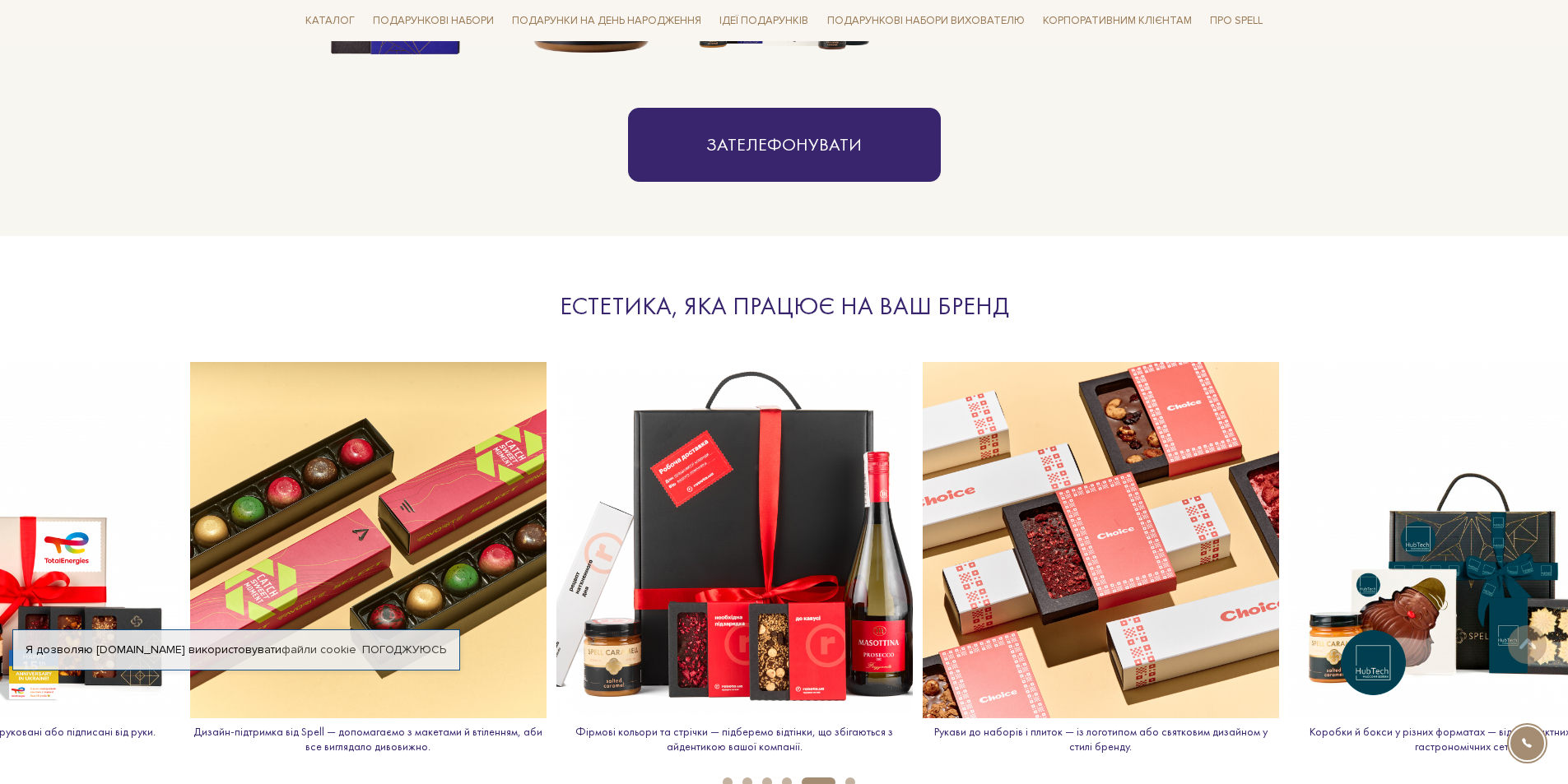
drag, startPoint x: 895, startPoint y: 517, endPoint x: 439, endPoint y: 483, distance: 457.3
click at [439, 483] on img at bounding box center [368, 539] width 356 height 356
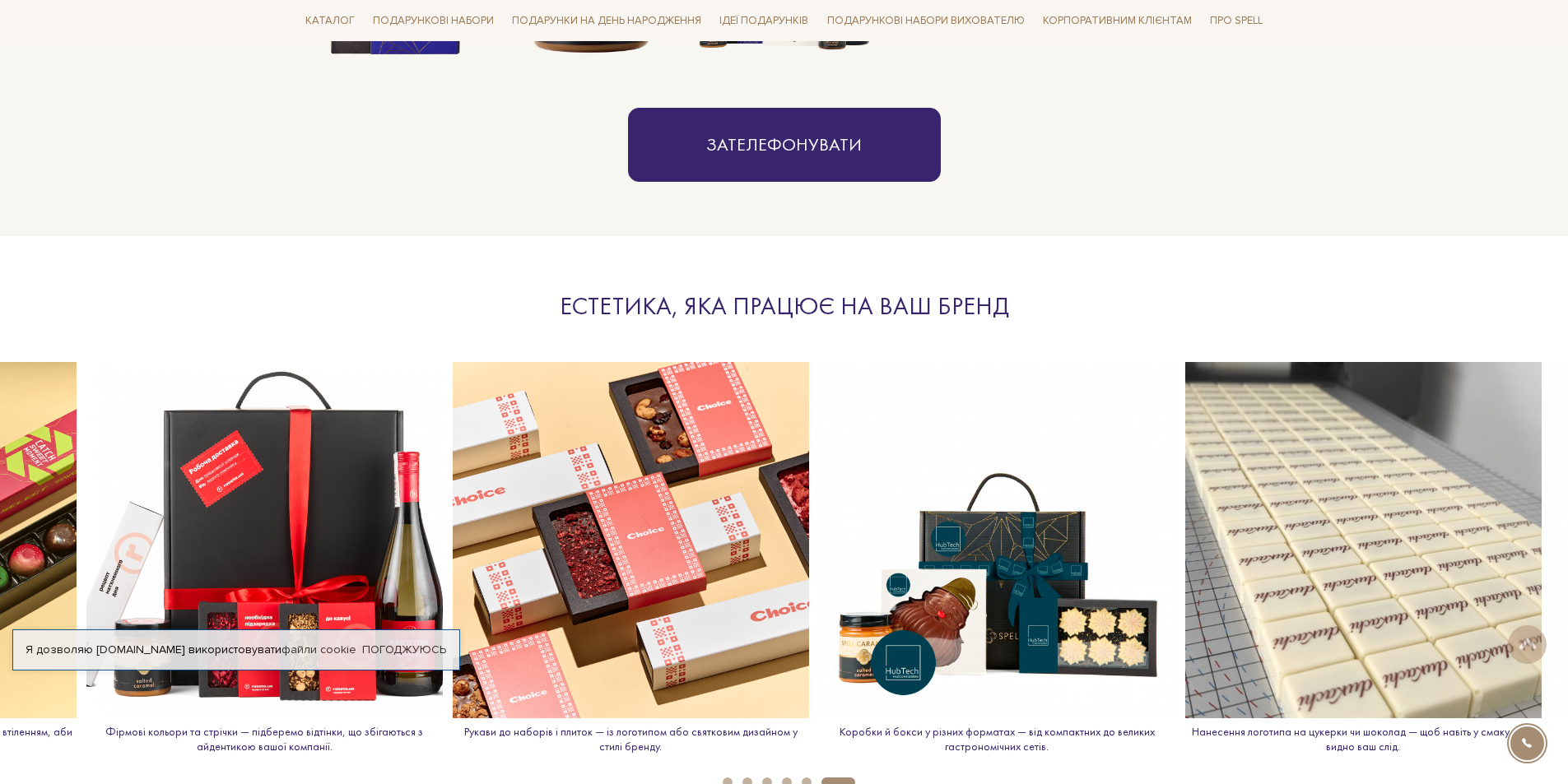
drag, startPoint x: 1018, startPoint y: 502, endPoint x: 599, endPoint y: 465, distance: 420.6
click at [599, 465] on img at bounding box center [630, 539] width 356 height 356
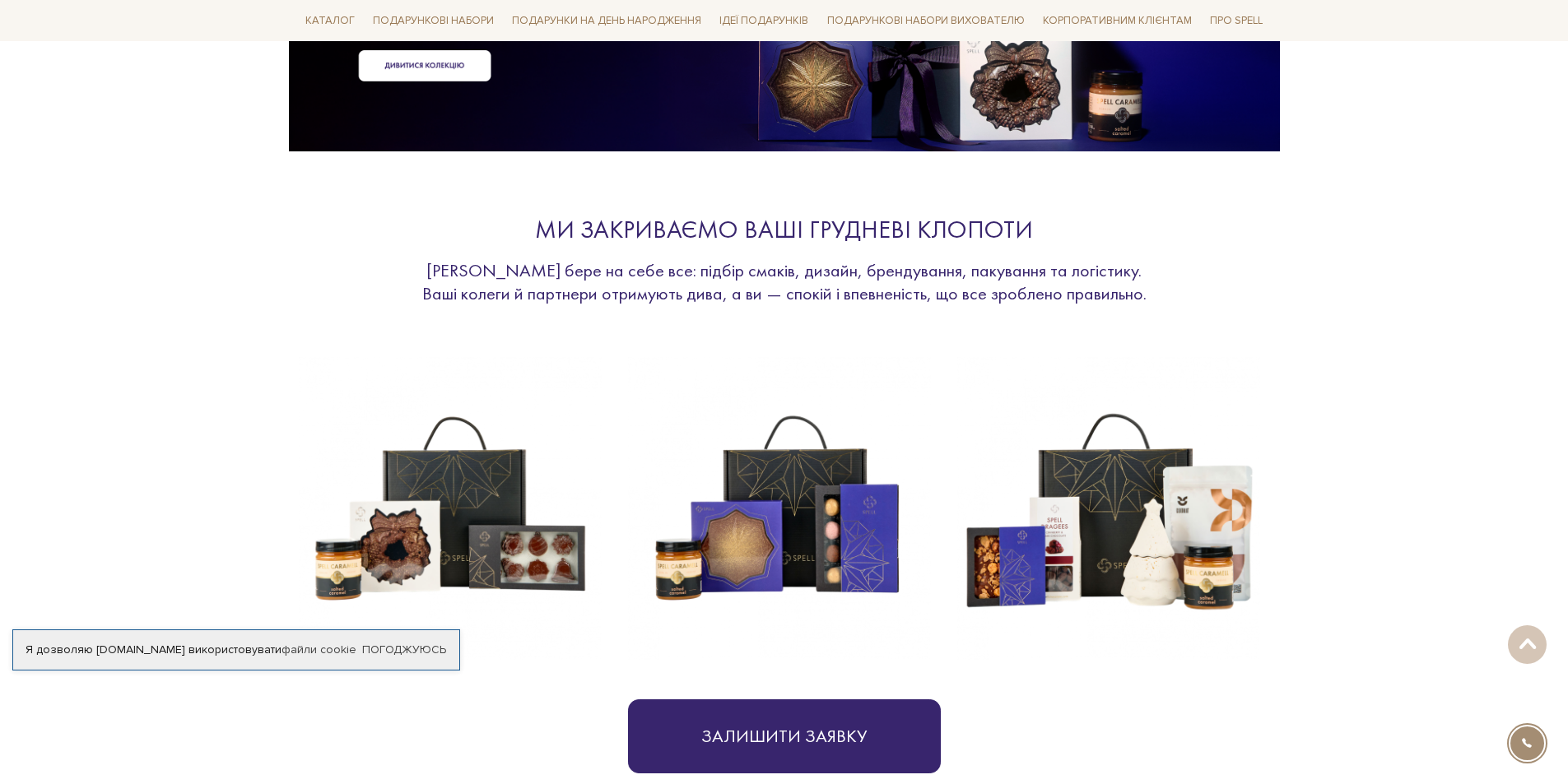
scroll to position [619, 0]
